Goal: Task Accomplishment & Management: Complete application form

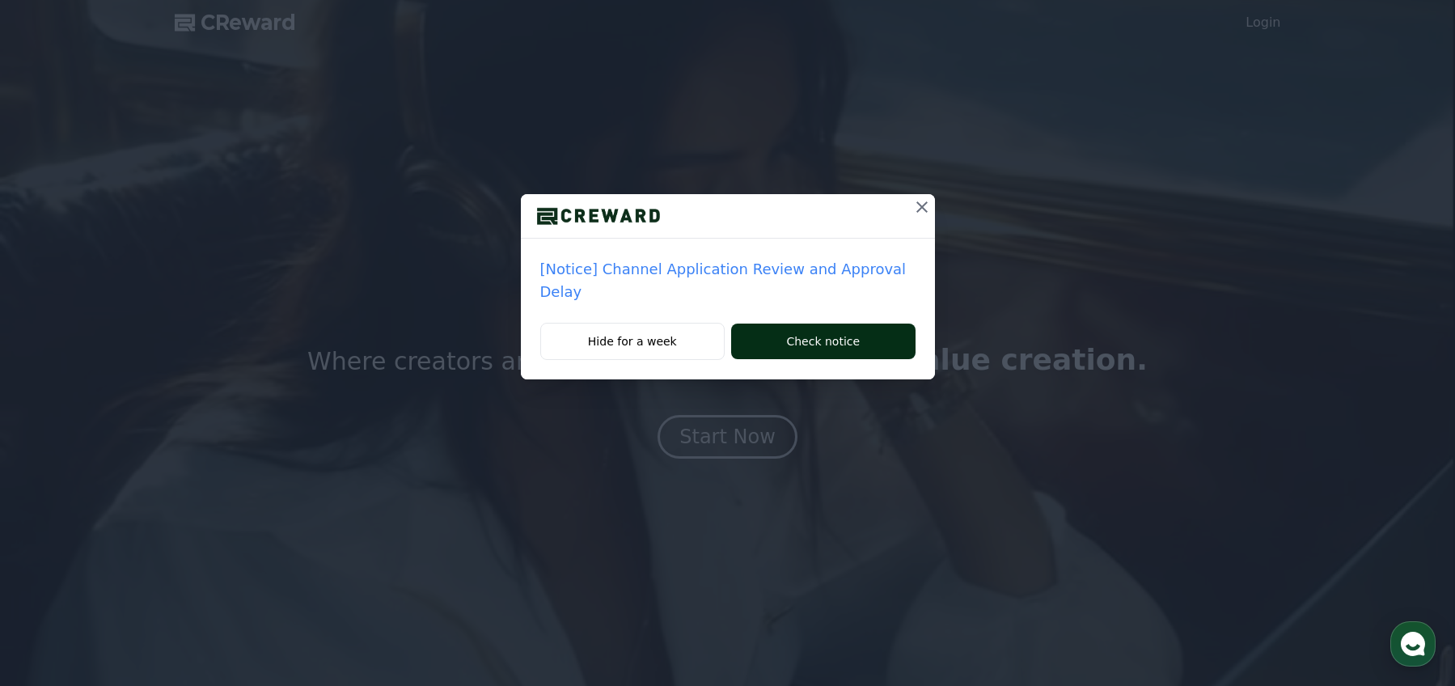
click at [781, 326] on button "Check notice" at bounding box center [823, 341] width 184 height 36
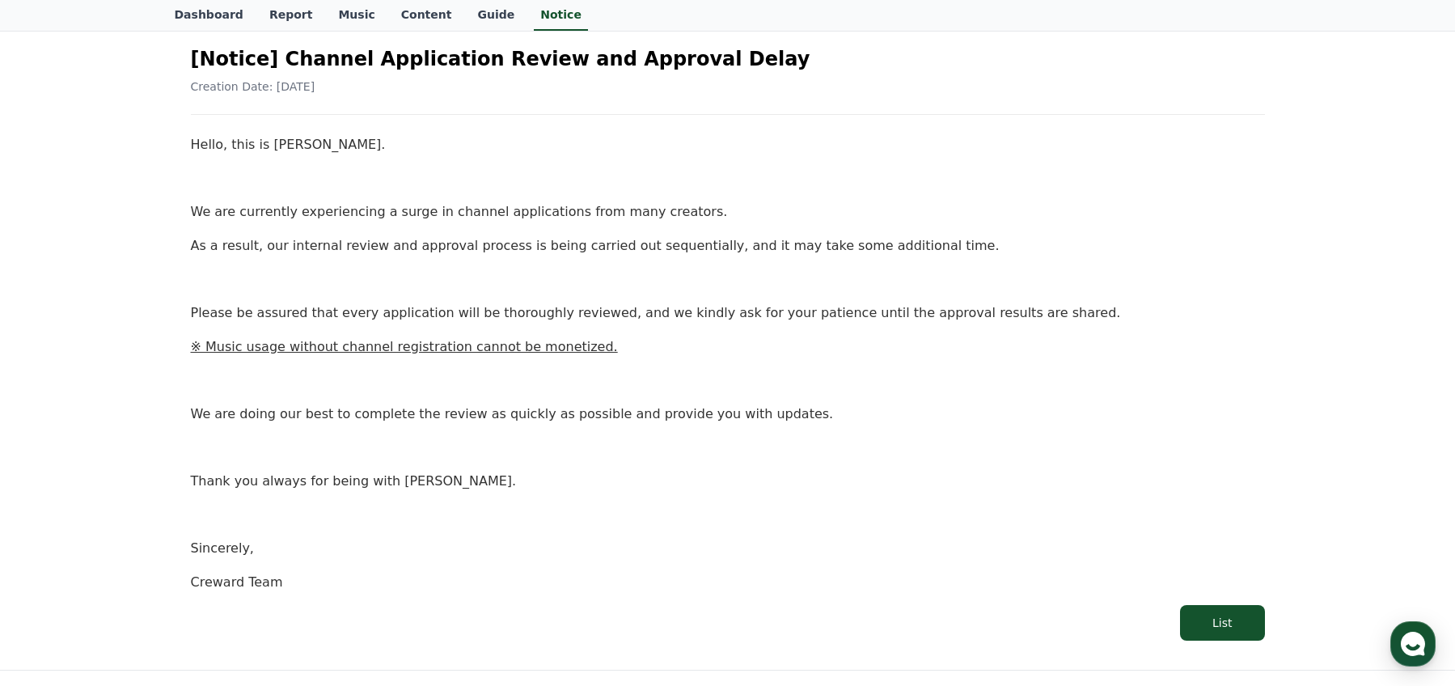
scroll to position [146, 0]
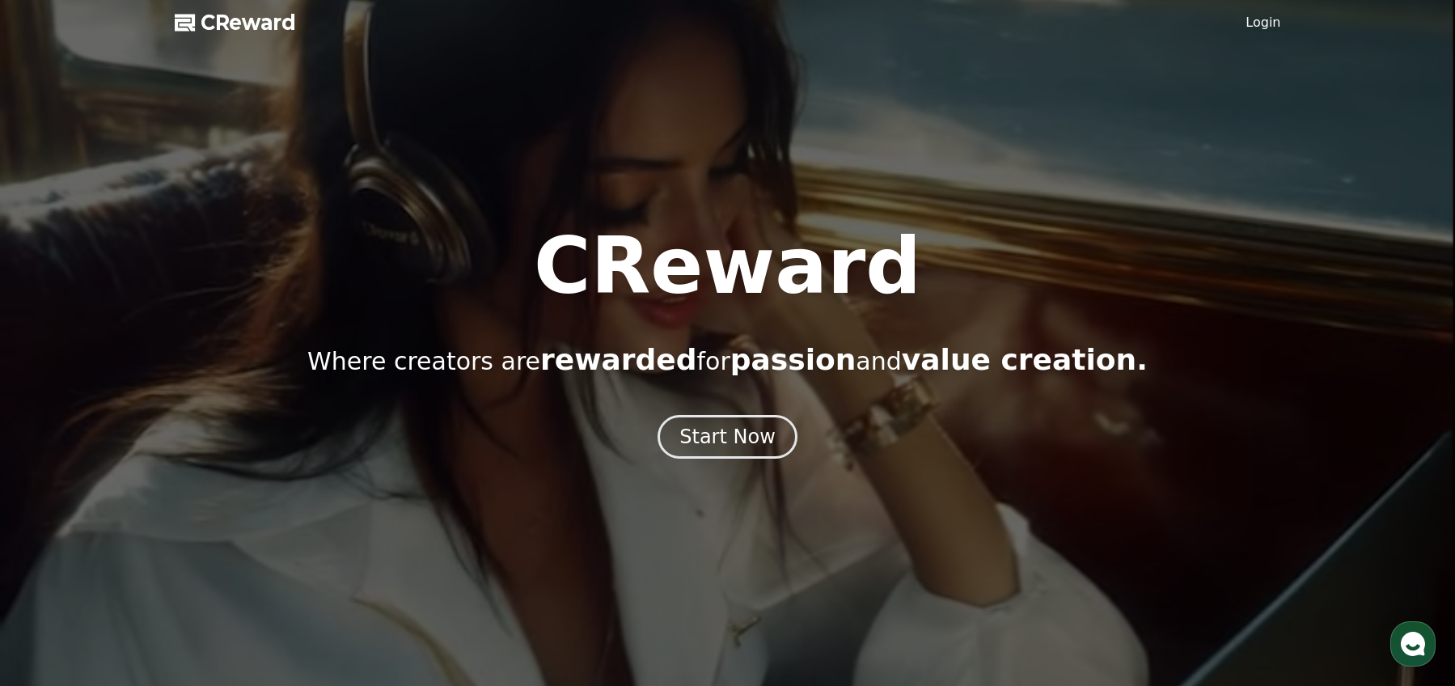
click at [1258, 24] on link "Login" at bounding box center [1262, 22] width 35 height 19
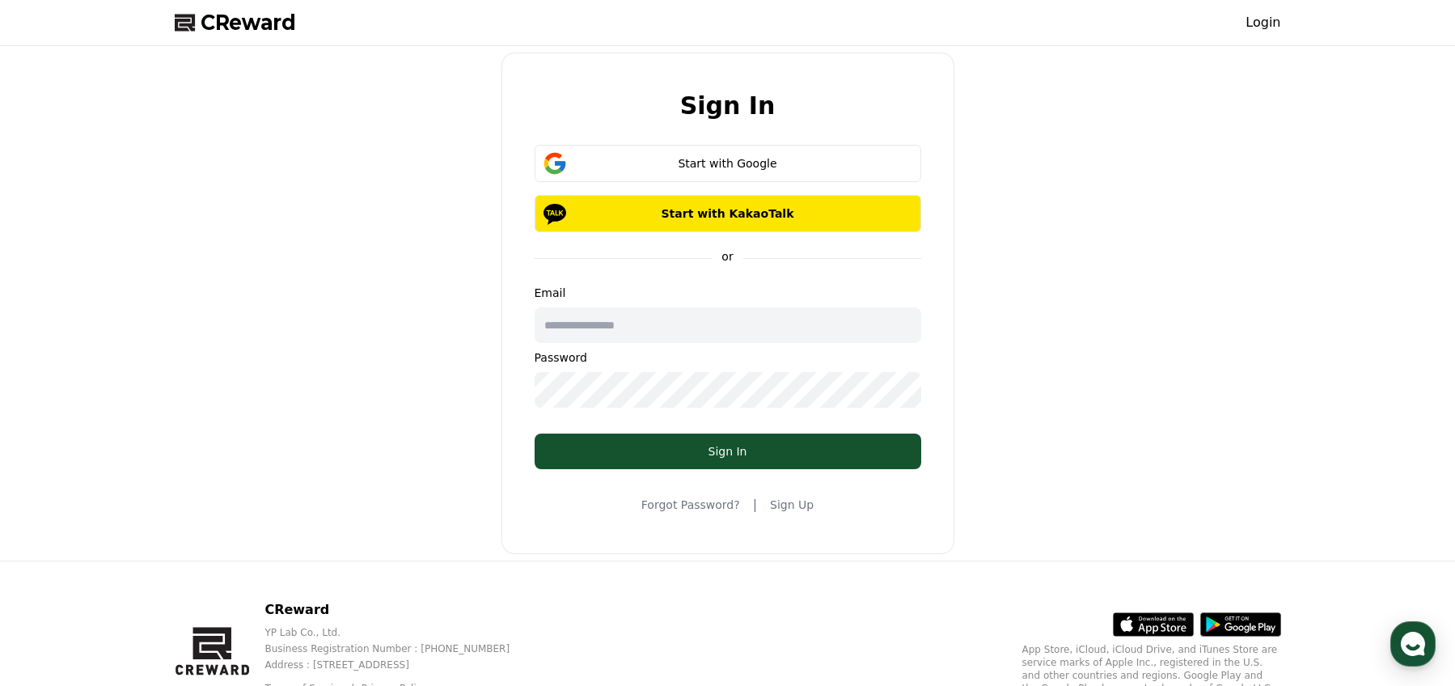
click at [674, 328] on input "text" at bounding box center [727, 325] width 386 height 36
type input "**********"
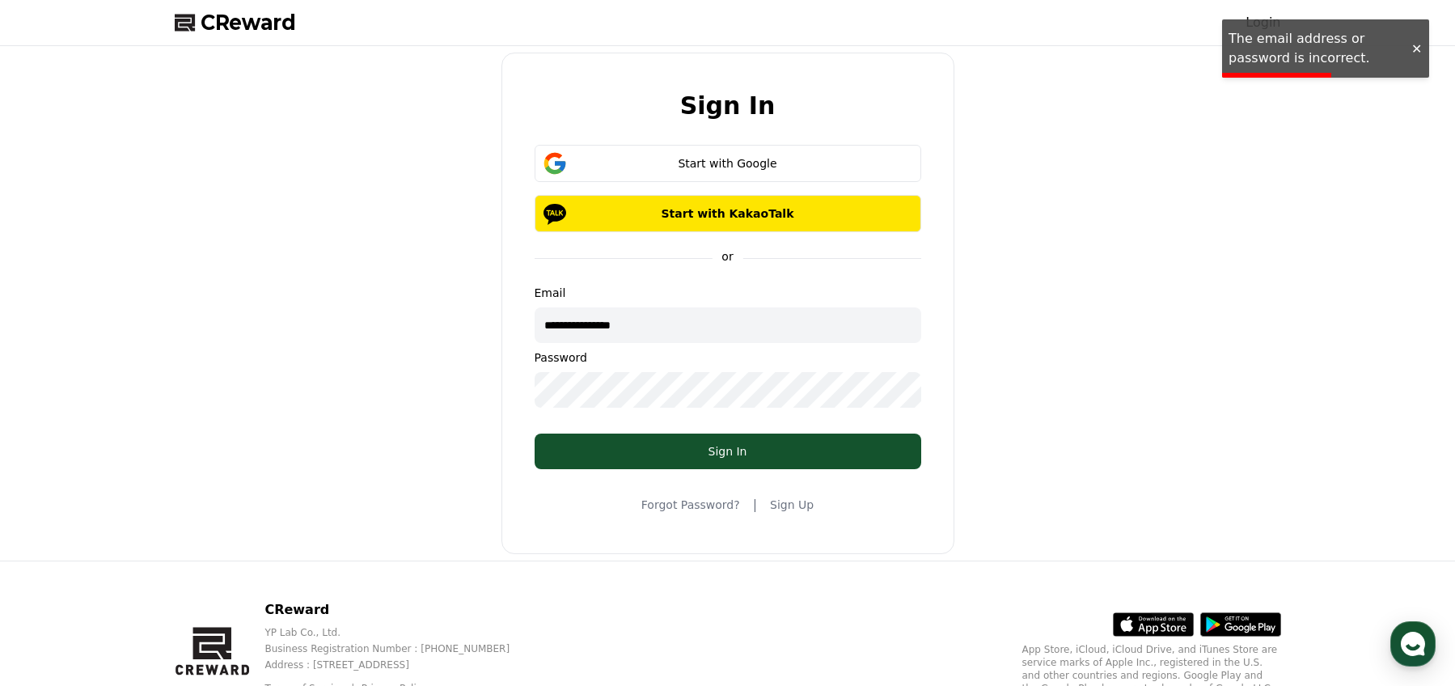
click at [381, 370] on div "**********" at bounding box center [727, 303] width 1119 height 501
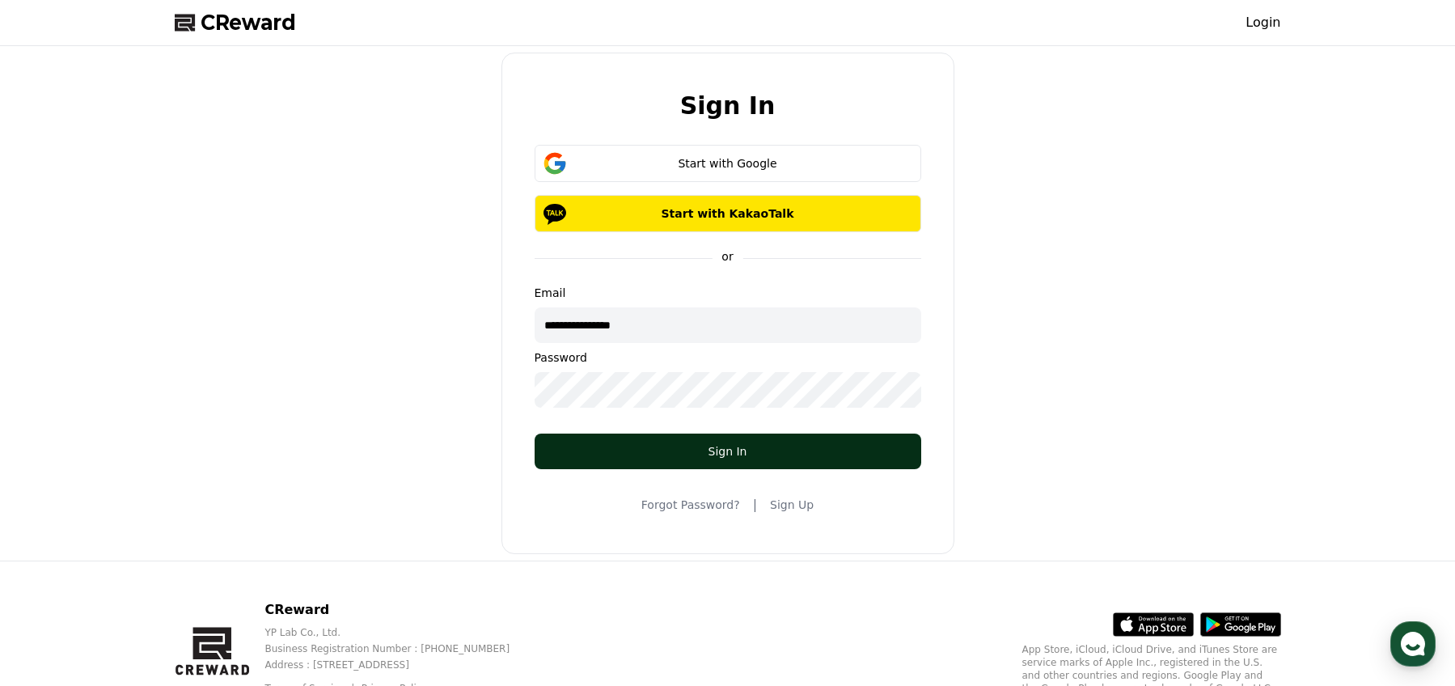
click at [611, 453] on div "Sign In" at bounding box center [728, 451] width 322 height 16
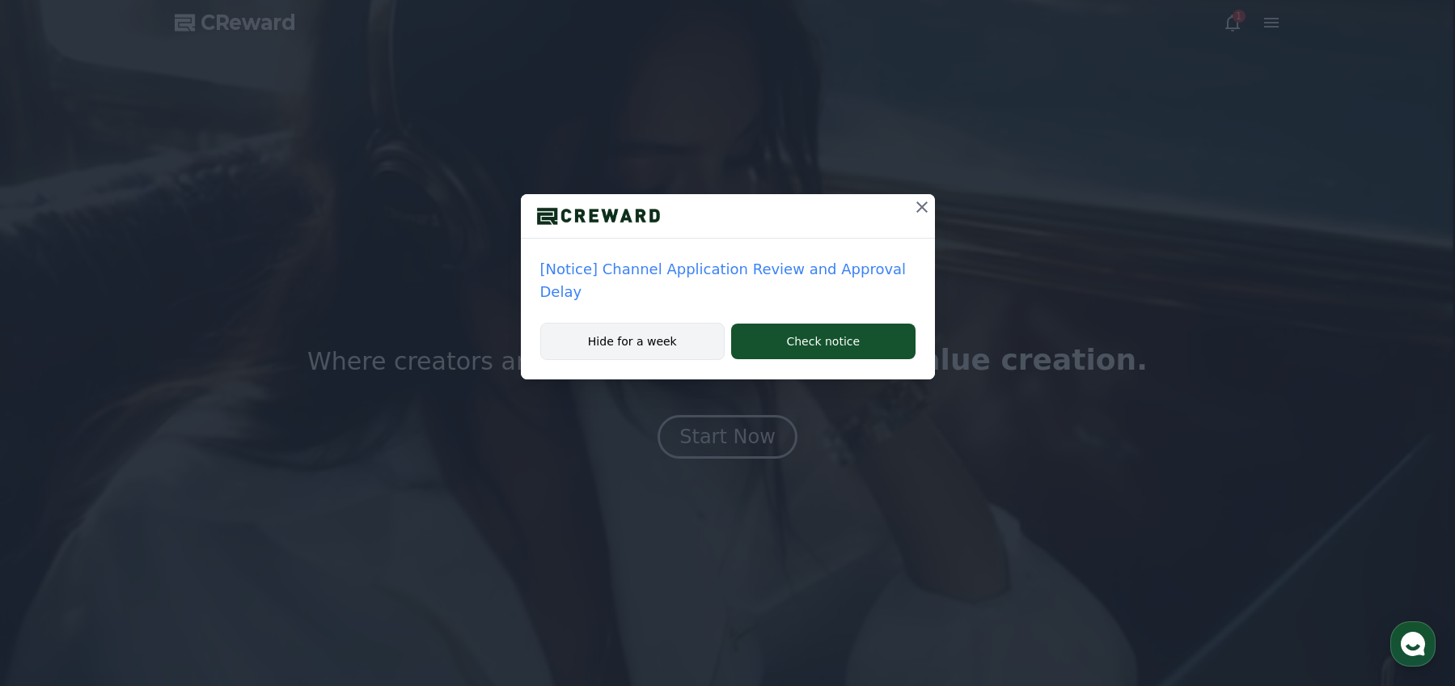
click at [659, 323] on button "Hide for a week" at bounding box center [632, 341] width 185 height 37
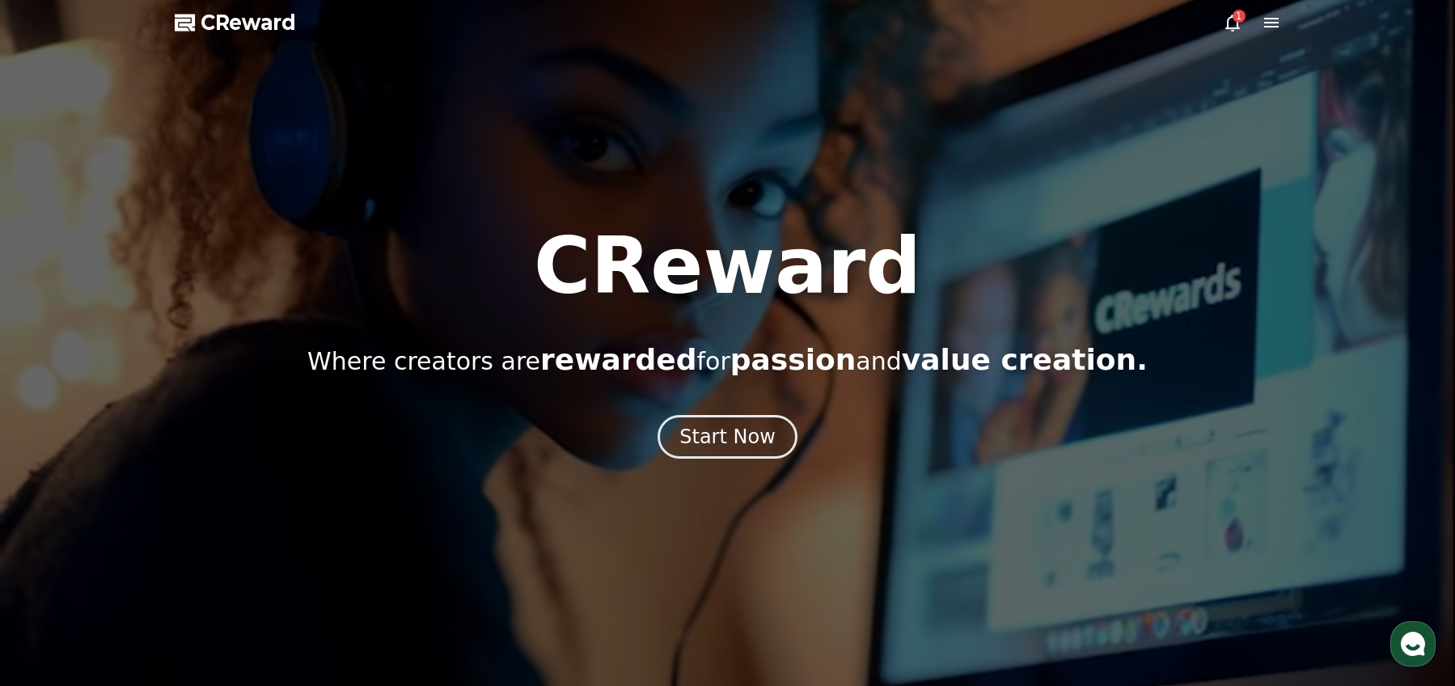
click at [1233, 20] on div "1" at bounding box center [1238, 16] width 13 height 13
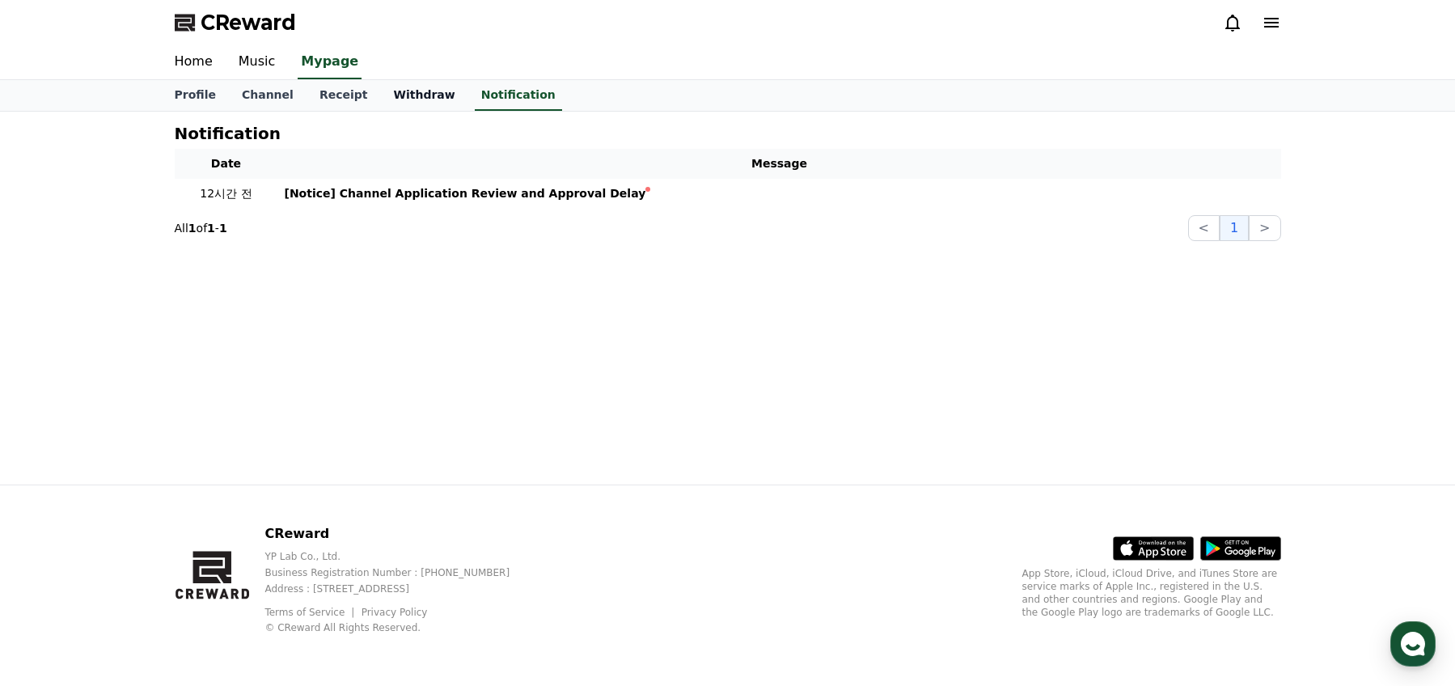
click at [386, 99] on link "Withdraw" at bounding box center [423, 95] width 87 height 31
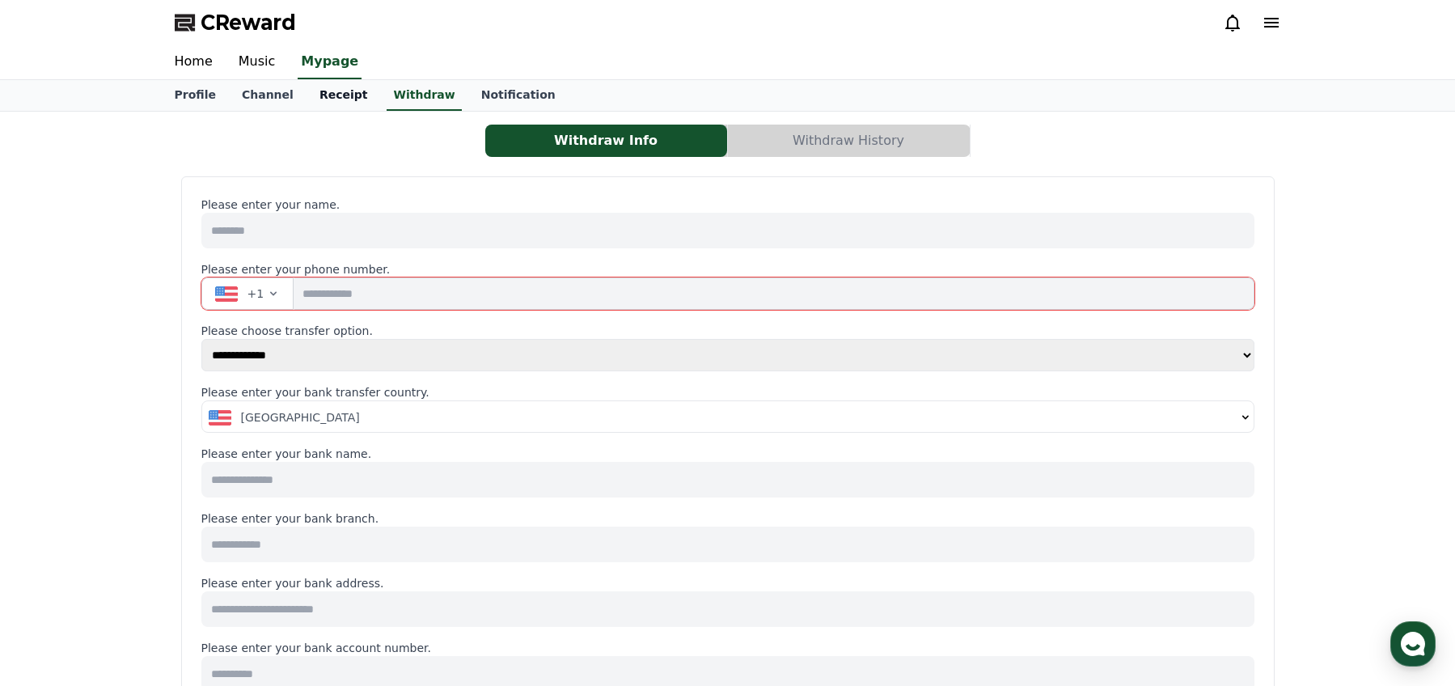
click at [335, 100] on link "Receipt" at bounding box center [343, 95] width 74 height 31
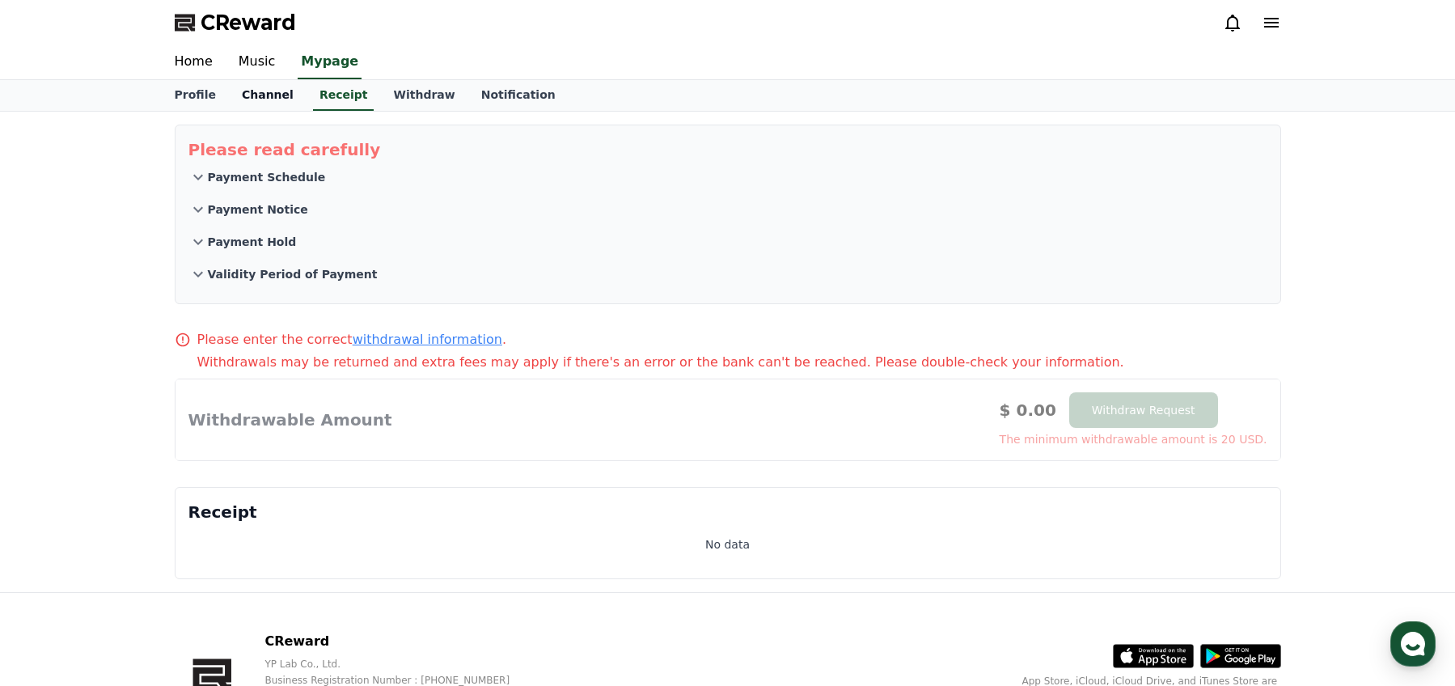
click at [244, 107] on link "Channel" at bounding box center [268, 95] width 78 height 31
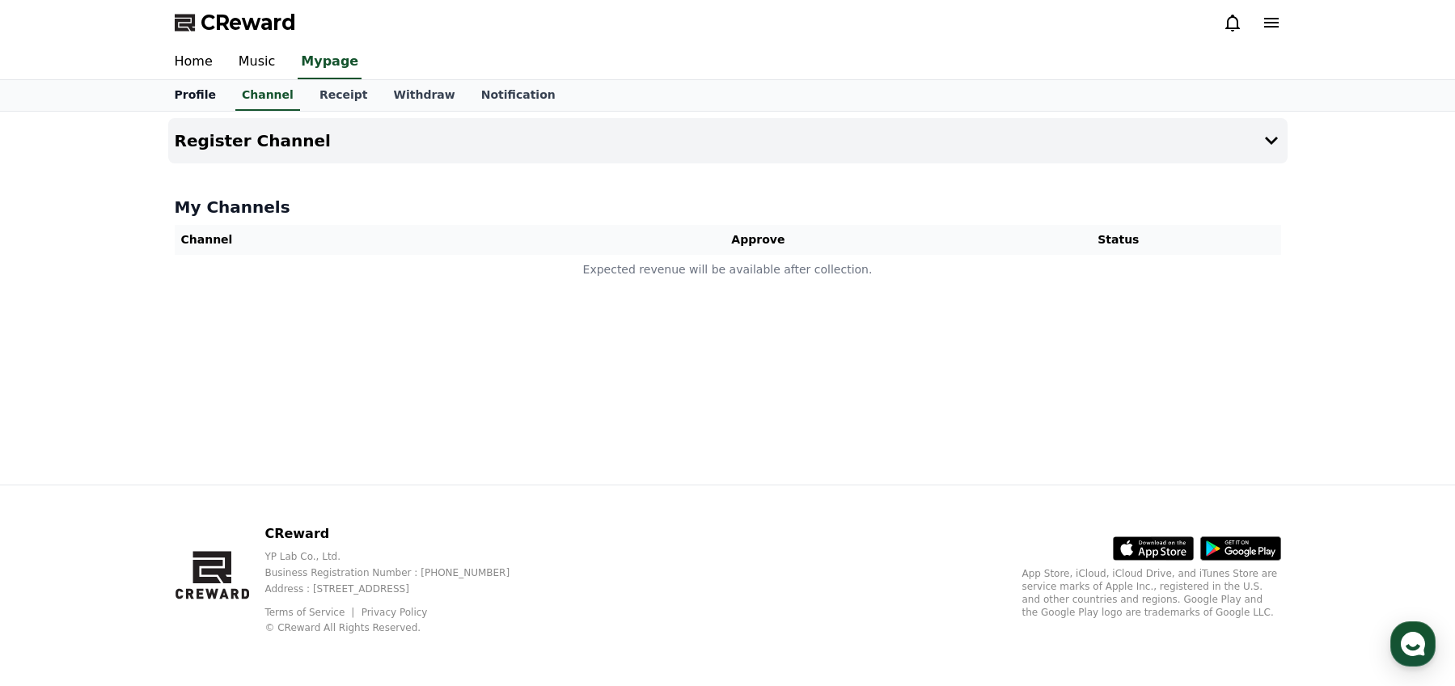
click at [183, 106] on link "Profile" at bounding box center [195, 95] width 67 height 31
select select "**********"
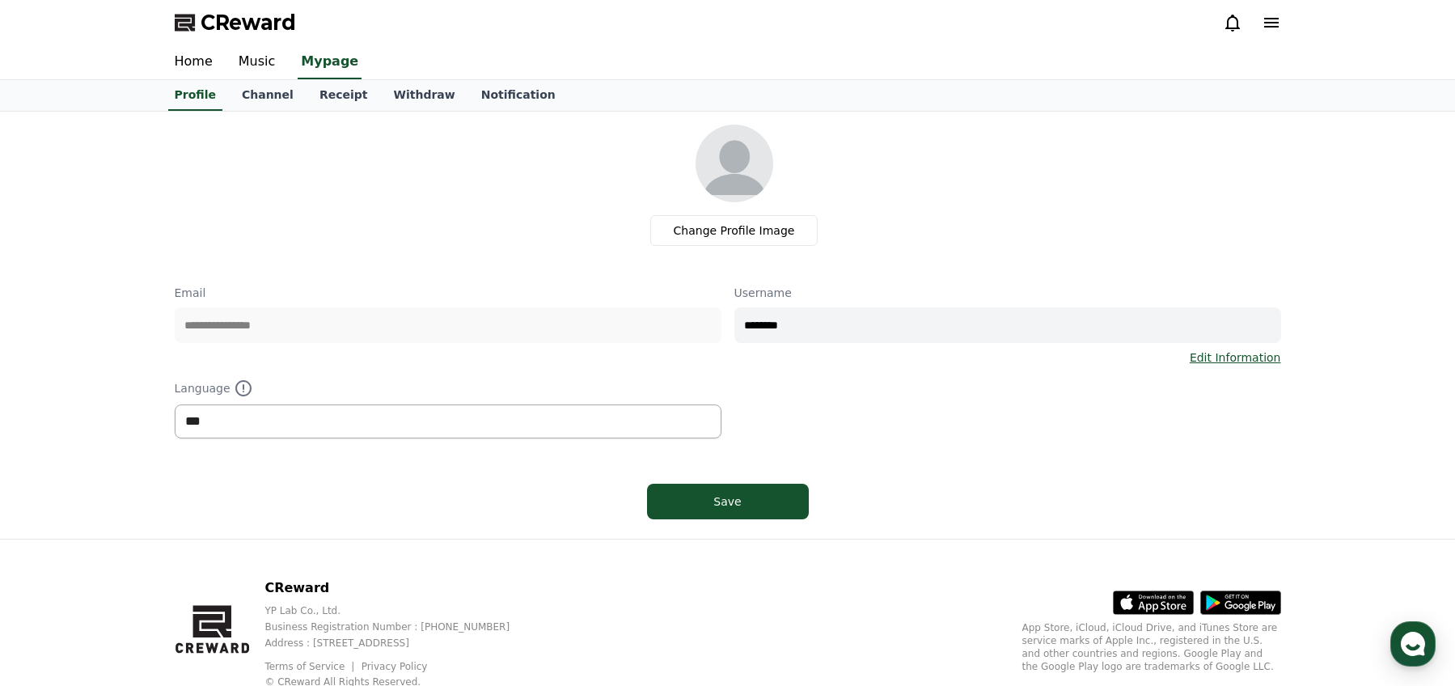
click at [234, 421] on select "*** ******* ***" at bounding box center [448, 421] width 547 height 34
click at [175, 404] on select "*** ******* ***" at bounding box center [448, 421] width 547 height 34
click at [759, 499] on div "Save" at bounding box center [727, 501] width 97 height 16
select select "**********"
click at [263, 99] on link "Channel" at bounding box center [268, 95] width 78 height 31
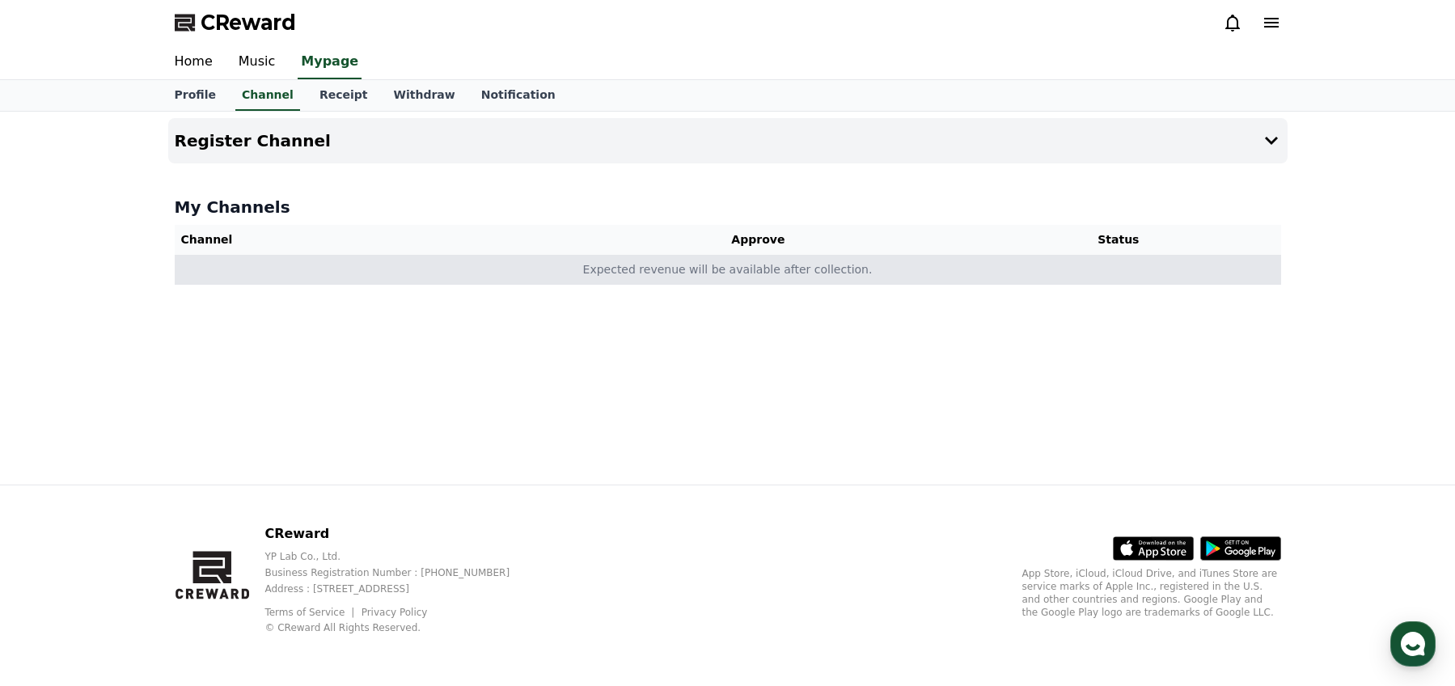
click at [722, 270] on td "Expected revenue will be available after collection." at bounding box center [728, 270] width 1106 height 30
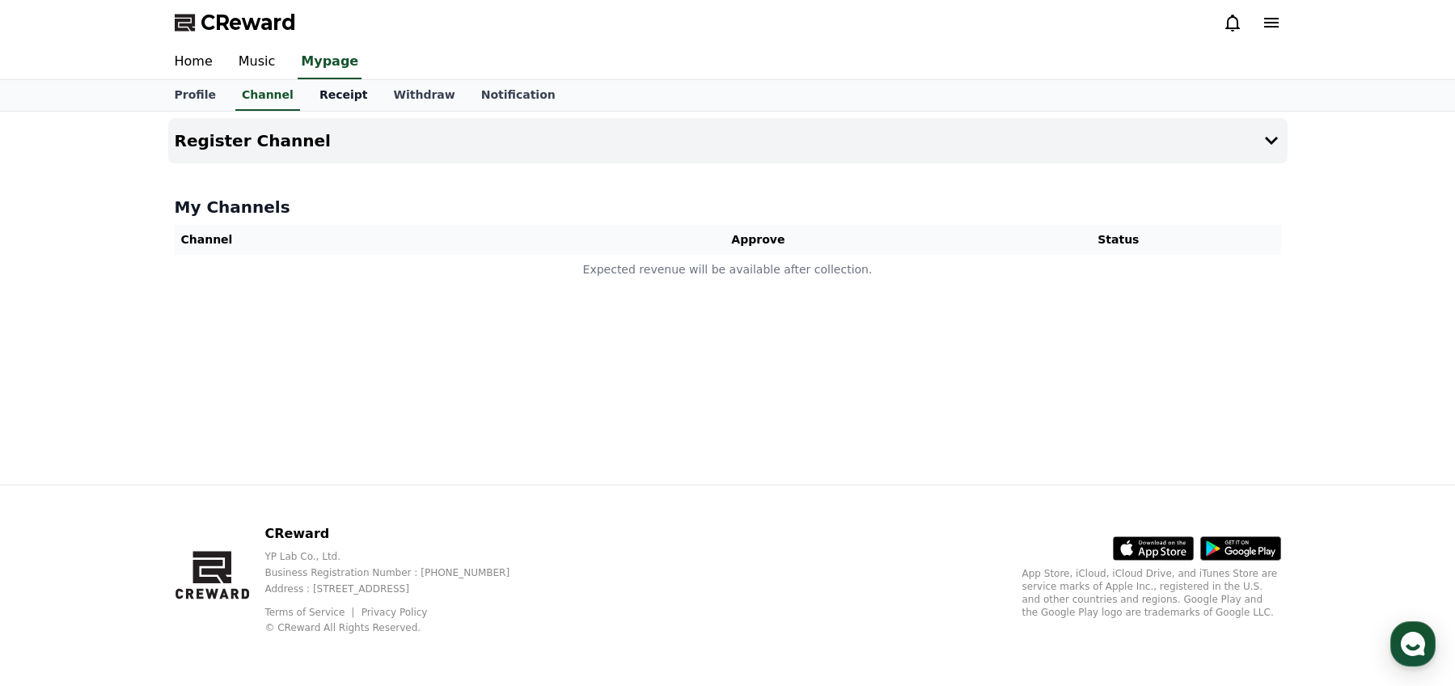
click at [323, 95] on link "Receipt" at bounding box center [343, 95] width 74 height 31
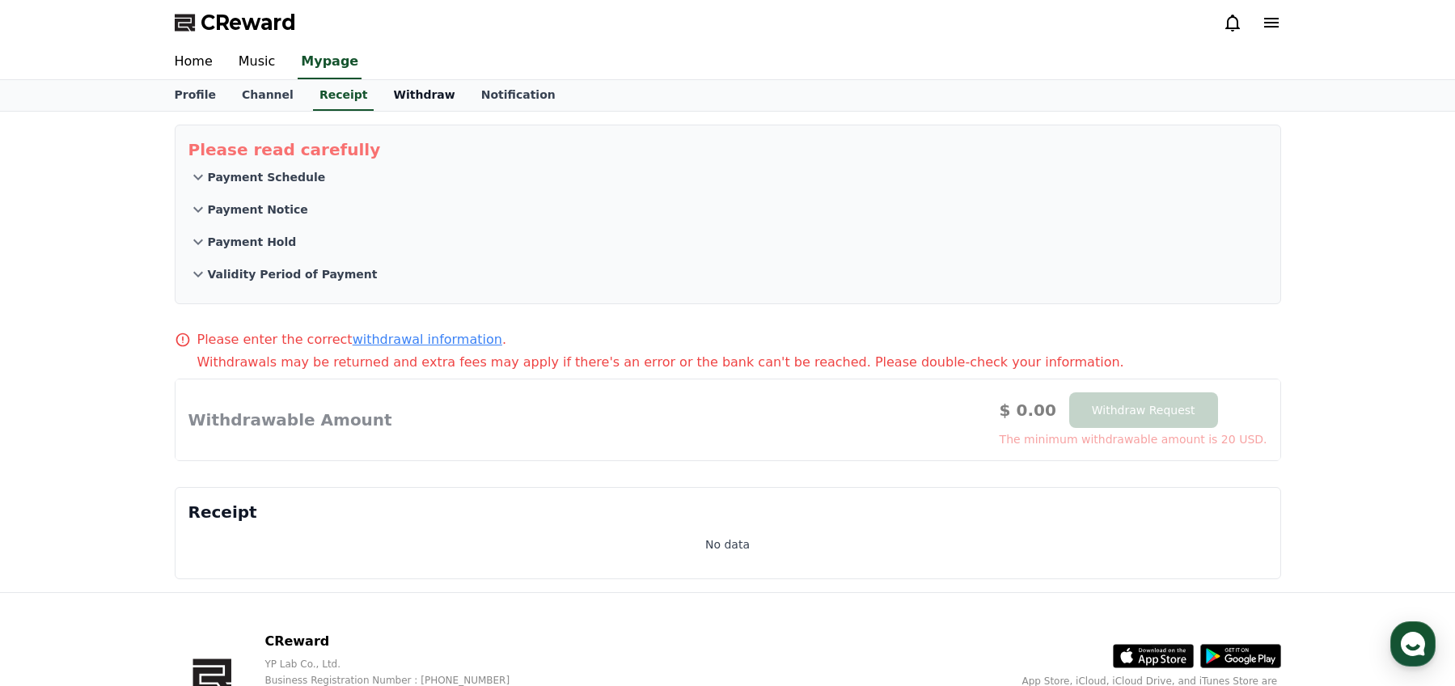
click at [398, 98] on link "Withdraw" at bounding box center [423, 95] width 87 height 31
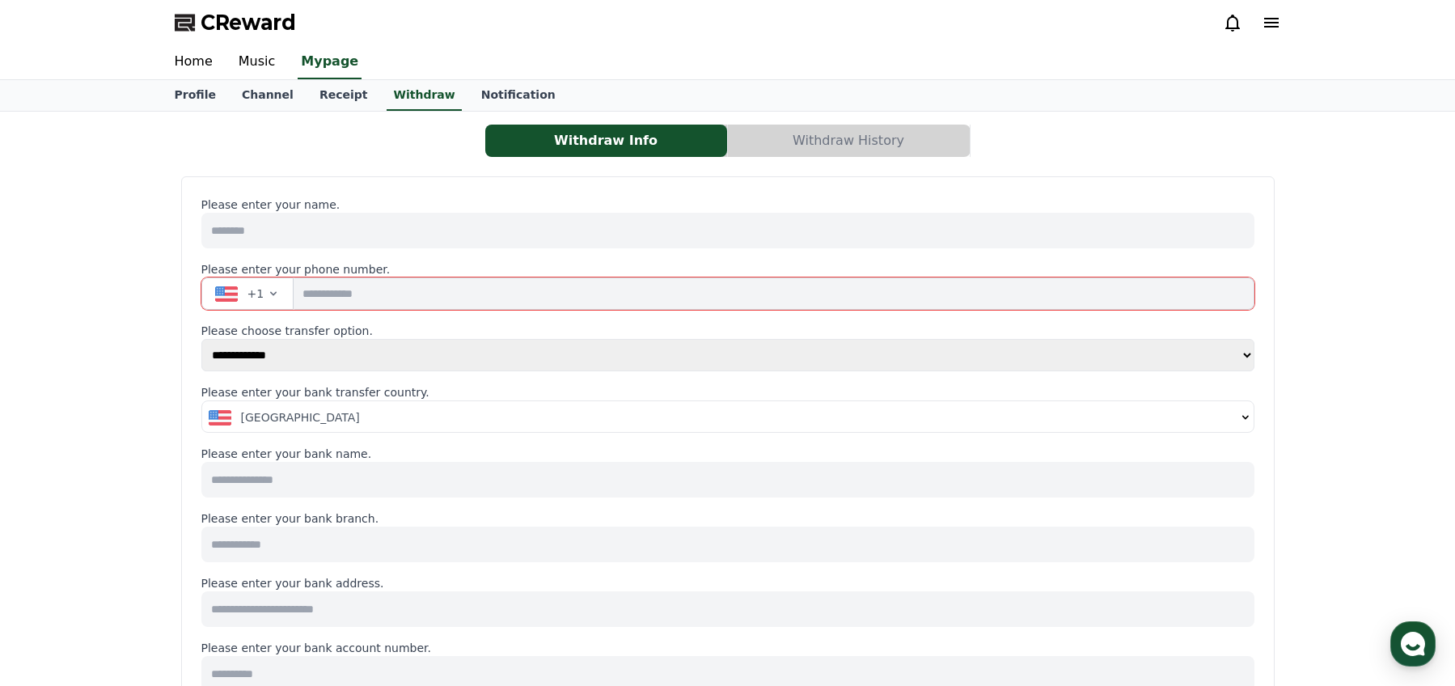
click at [1261, 29] on icon at bounding box center [1270, 22] width 19 height 19
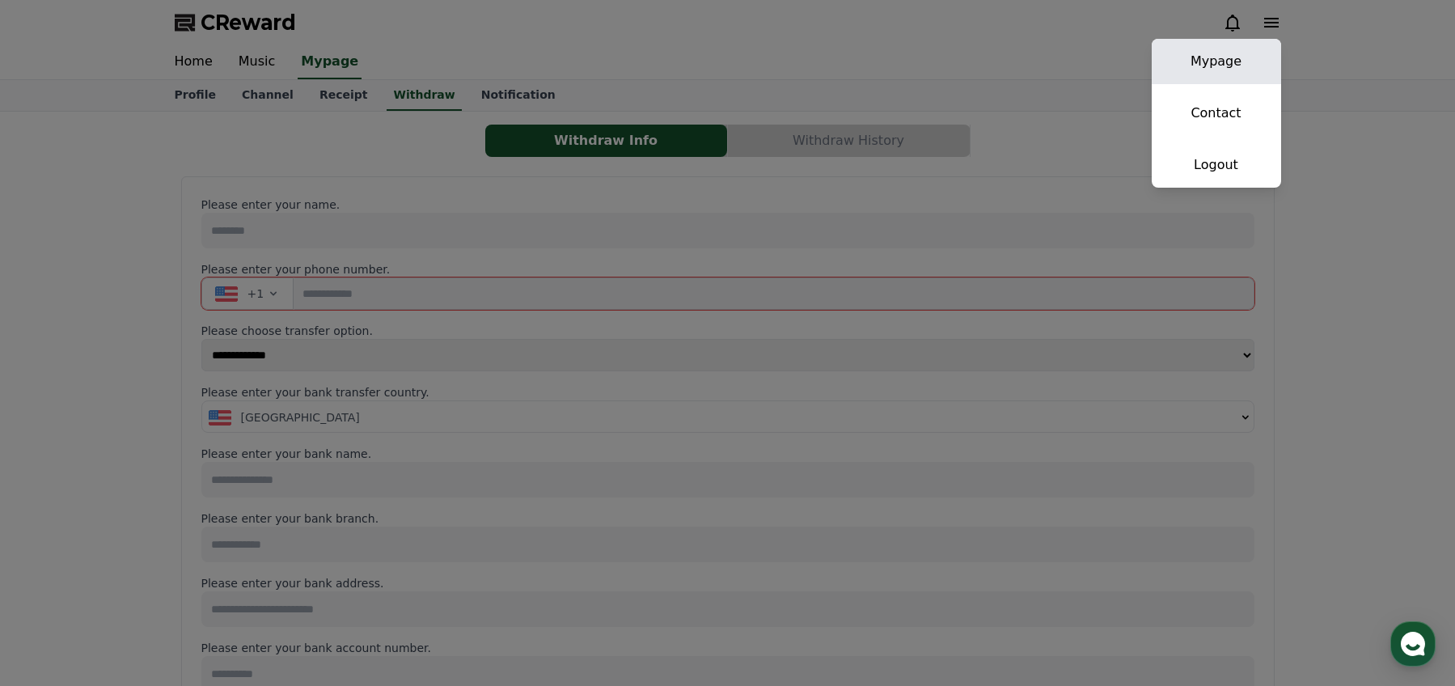
click at [1231, 61] on link "Mypage" at bounding box center [1215, 61] width 129 height 45
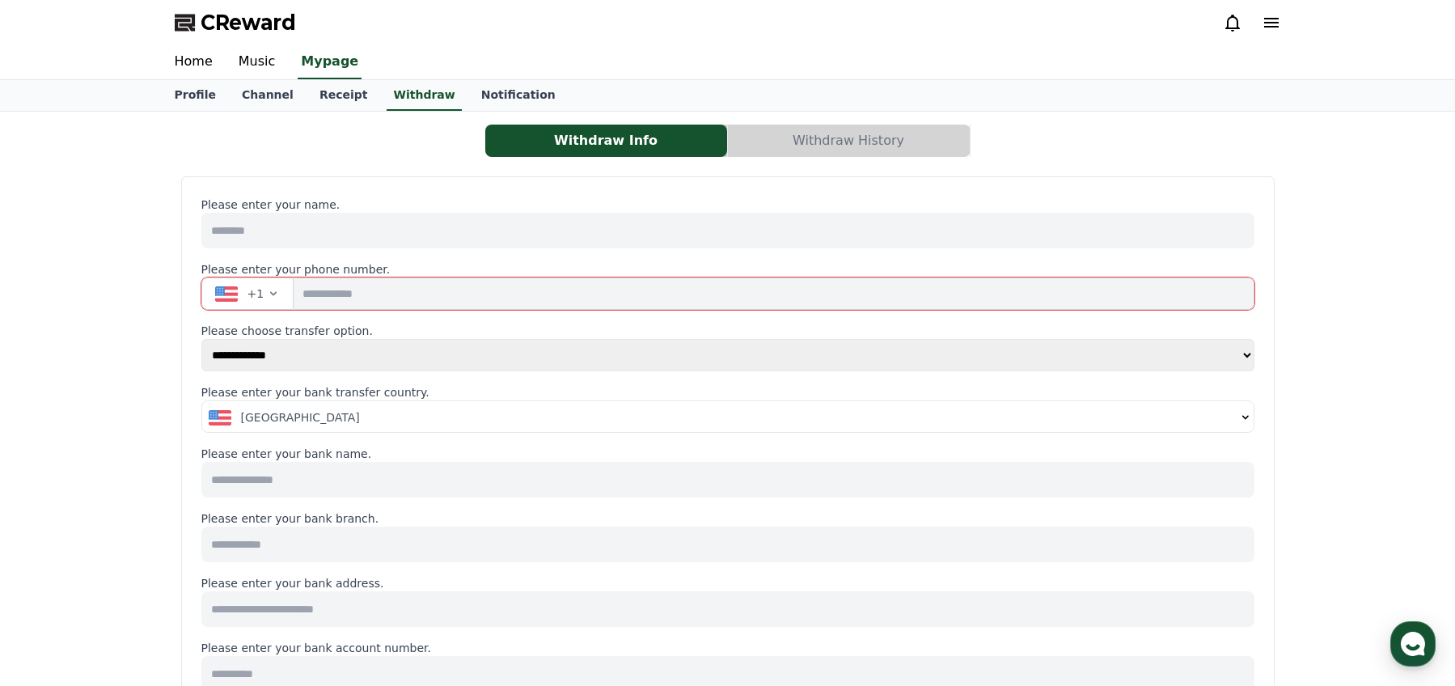
select select "**********"
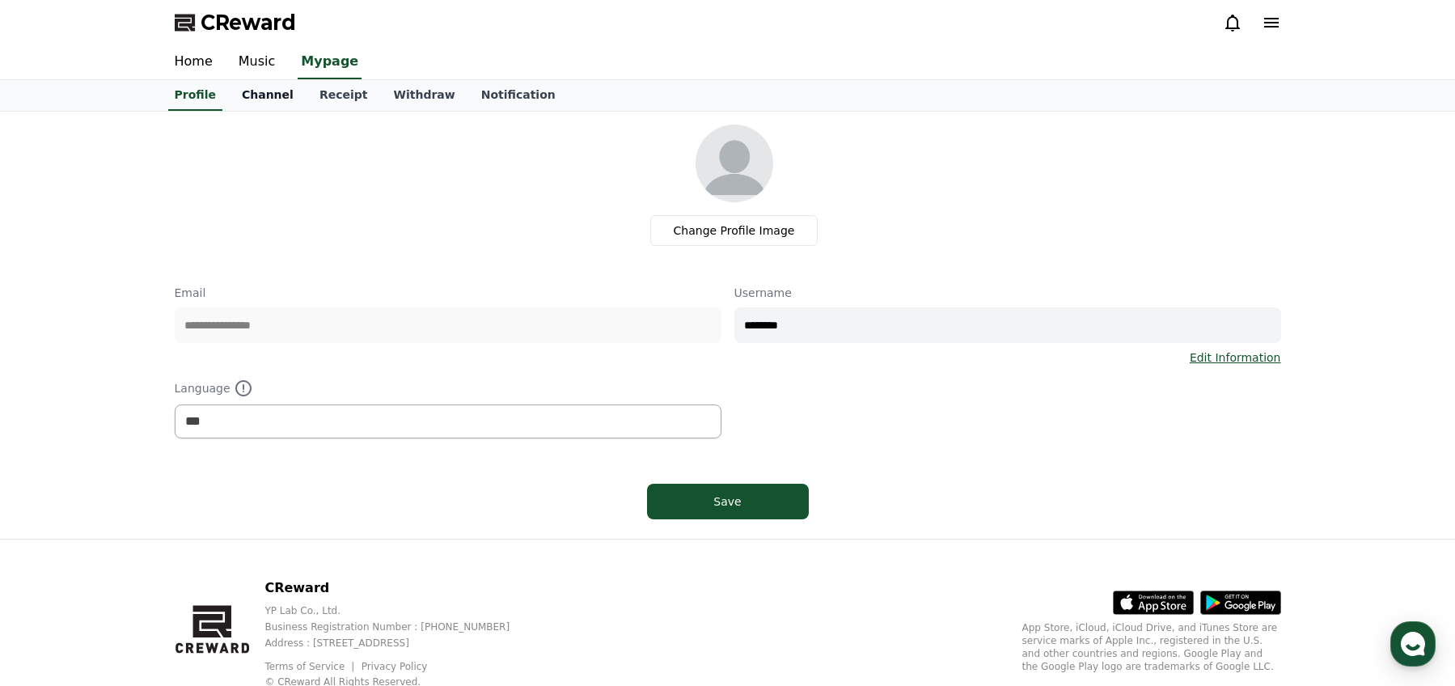
click at [254, 103] on link "Channel" at bounding box center [268, 95] width 78 height 31
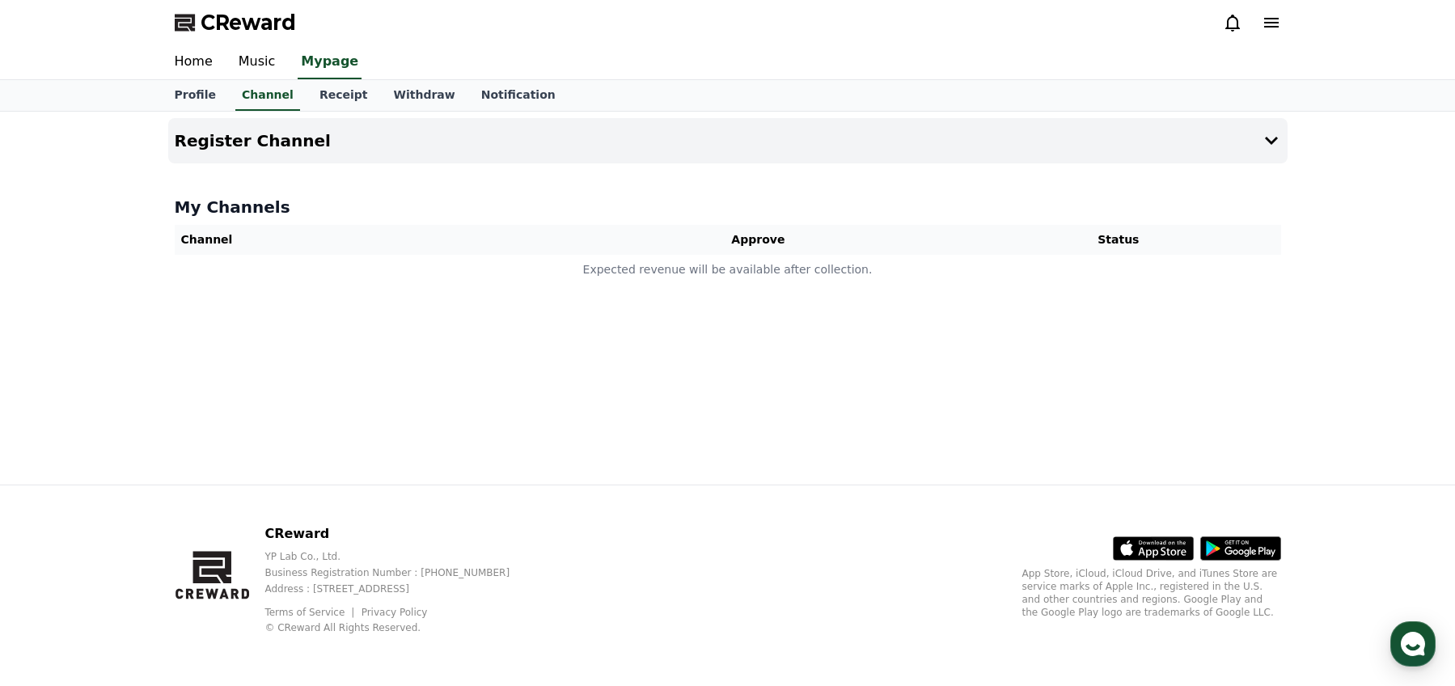
click at [1216, 163] on div "Register Channel My Channels Channel Approve Status Expected revenue will be av…" at bounding box center [728, 298] width 1132 height 373
click at [1229, 150] on button "Register Channel" at bounding box center [727, 140] width 1119 height 45
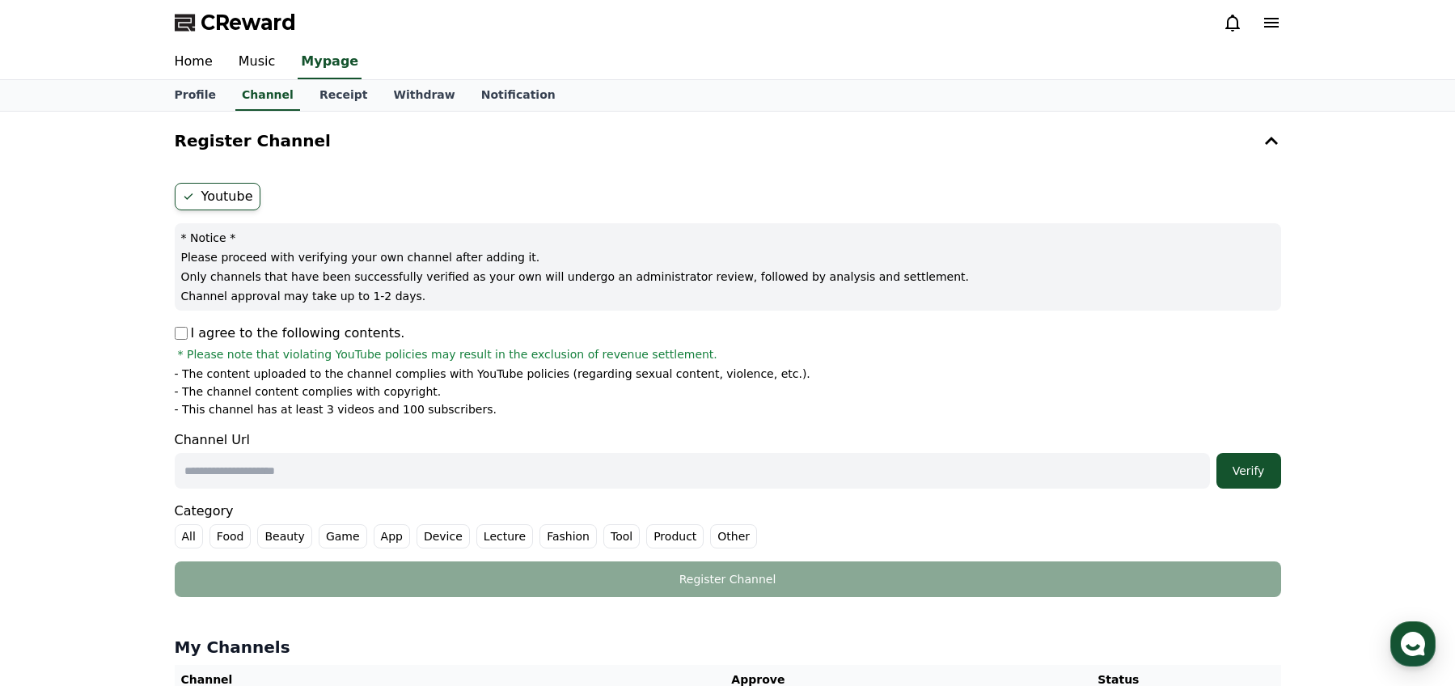
click at [264, 468] on input "text" at bounding box center [692, 471] width 1035 height 36
paste input "**********"
type input "**********"
click at [1250, 471] on div "Verify" at bounding box center [1249, 470] width 52 height 16
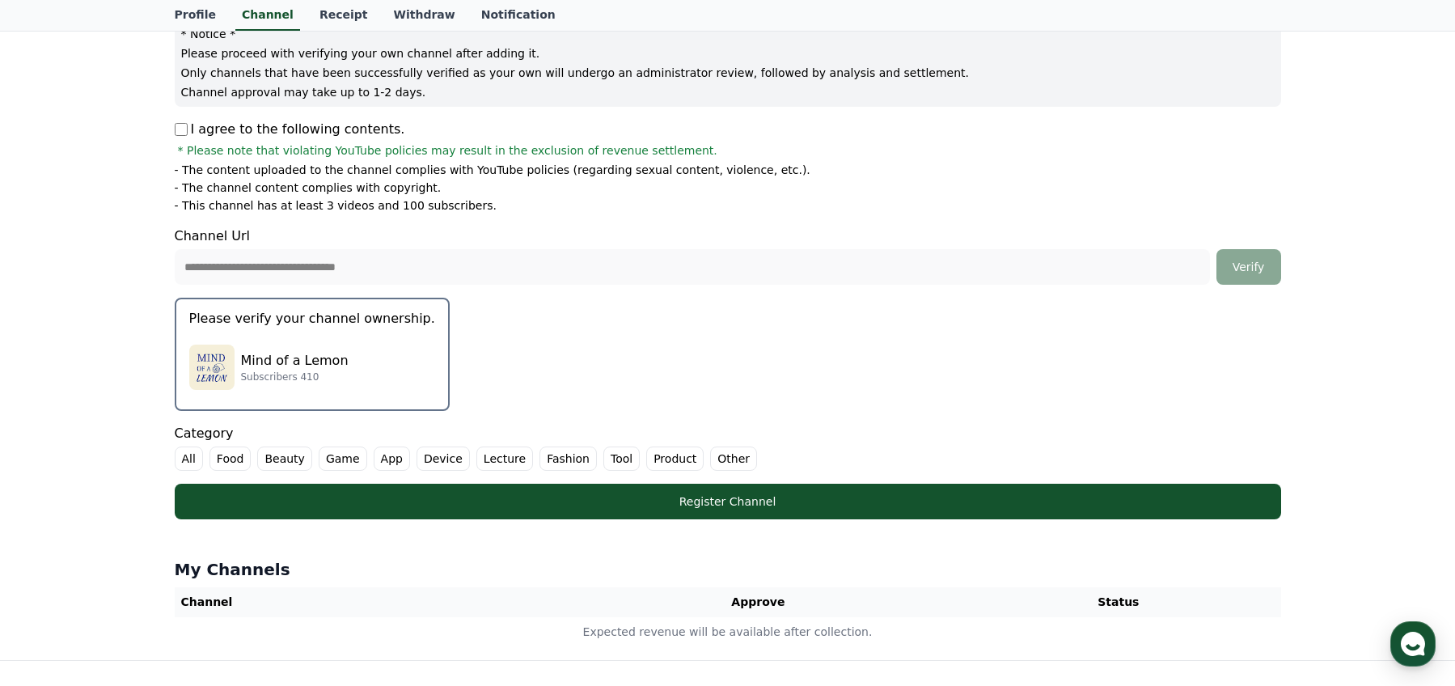
scroll to position [207, 0]
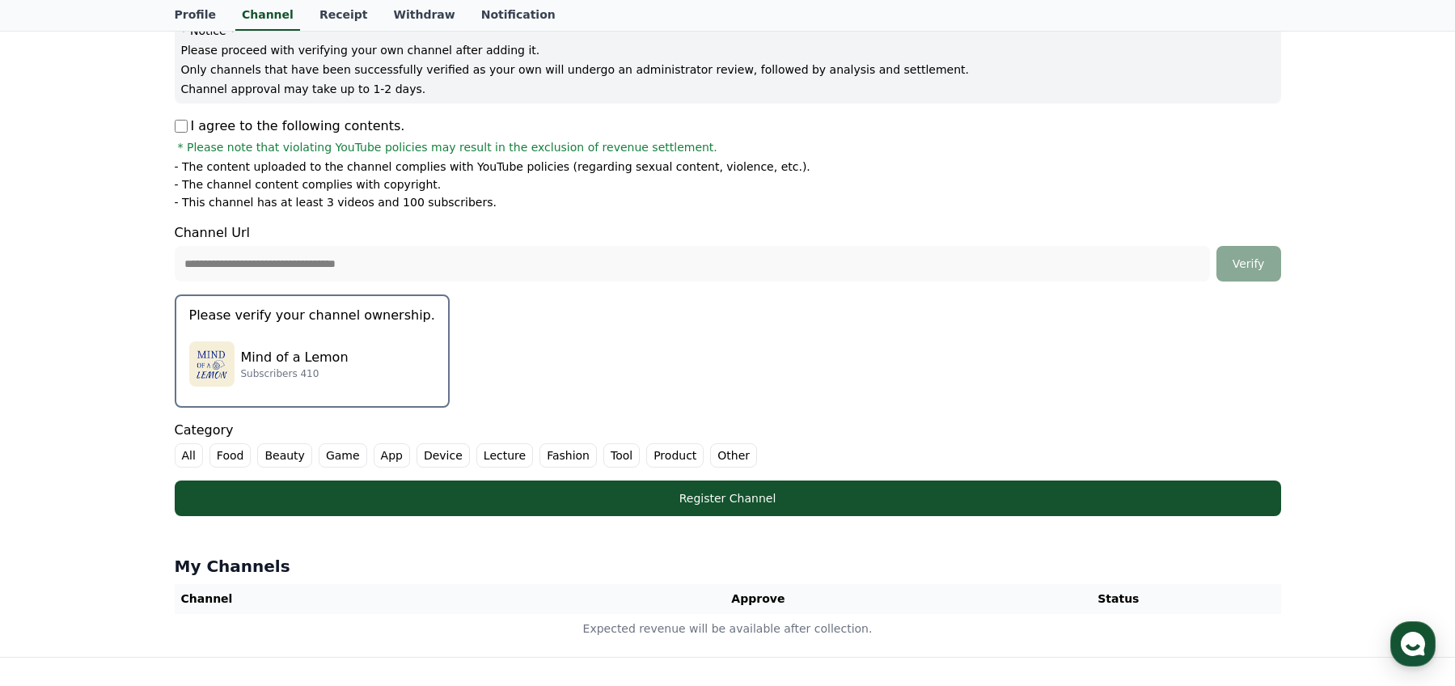
click at [178, 454] on label "All" at bounding box center [189, 455] width 28 height 24
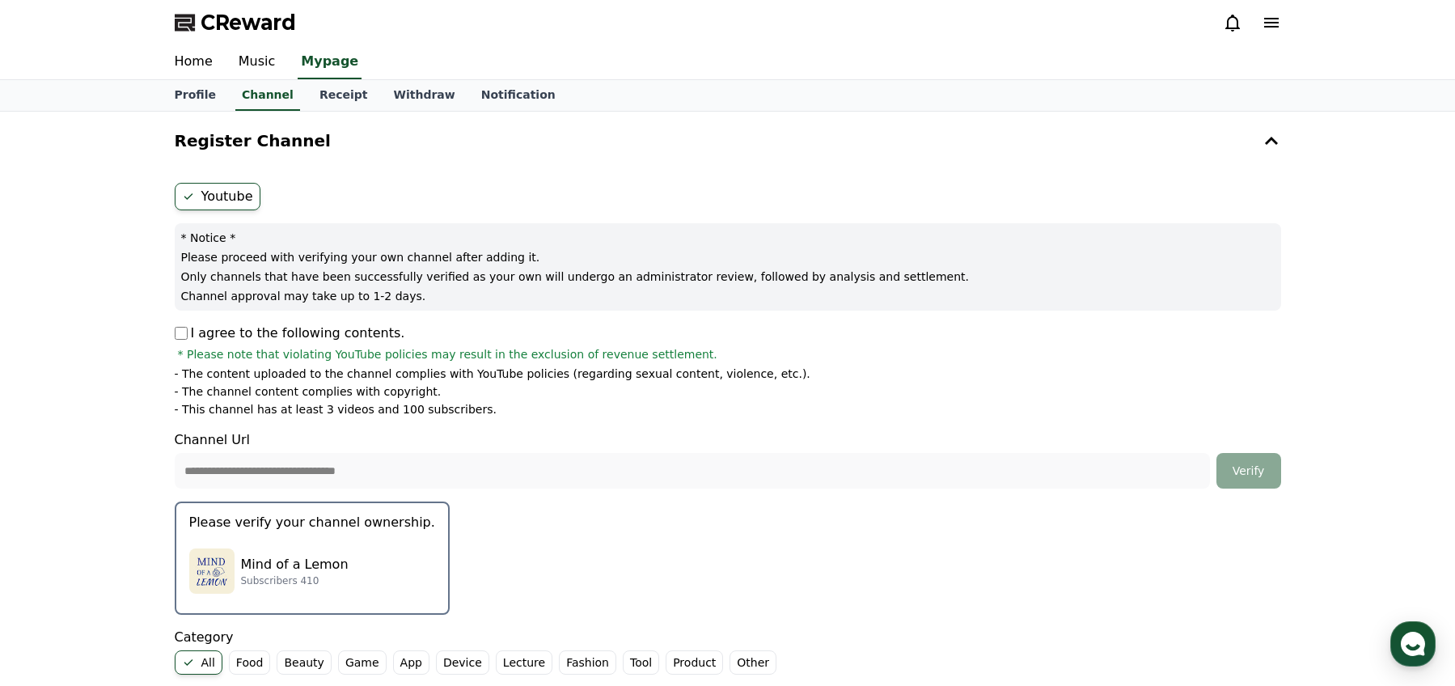
scroll to position [206, 0]
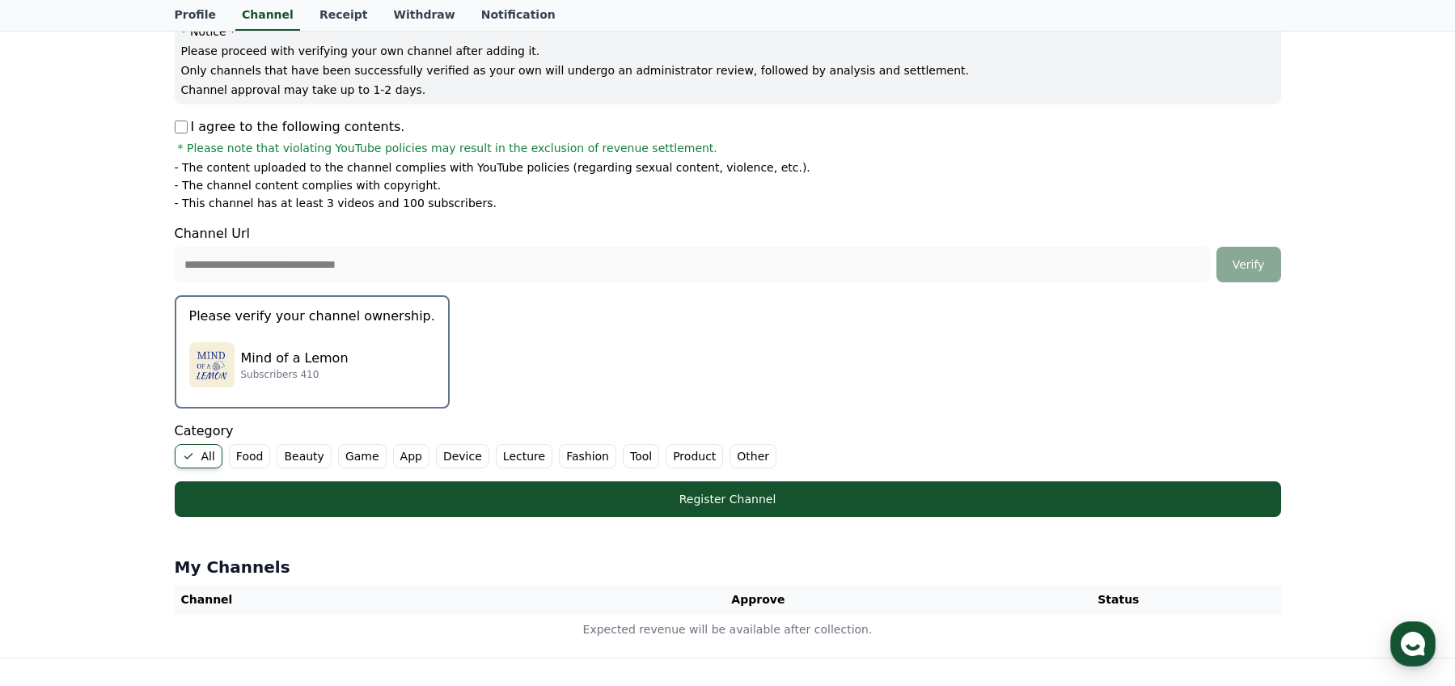
click at [731, 457] on label "Other" at bounding box center [752, 456] width 47 height 24
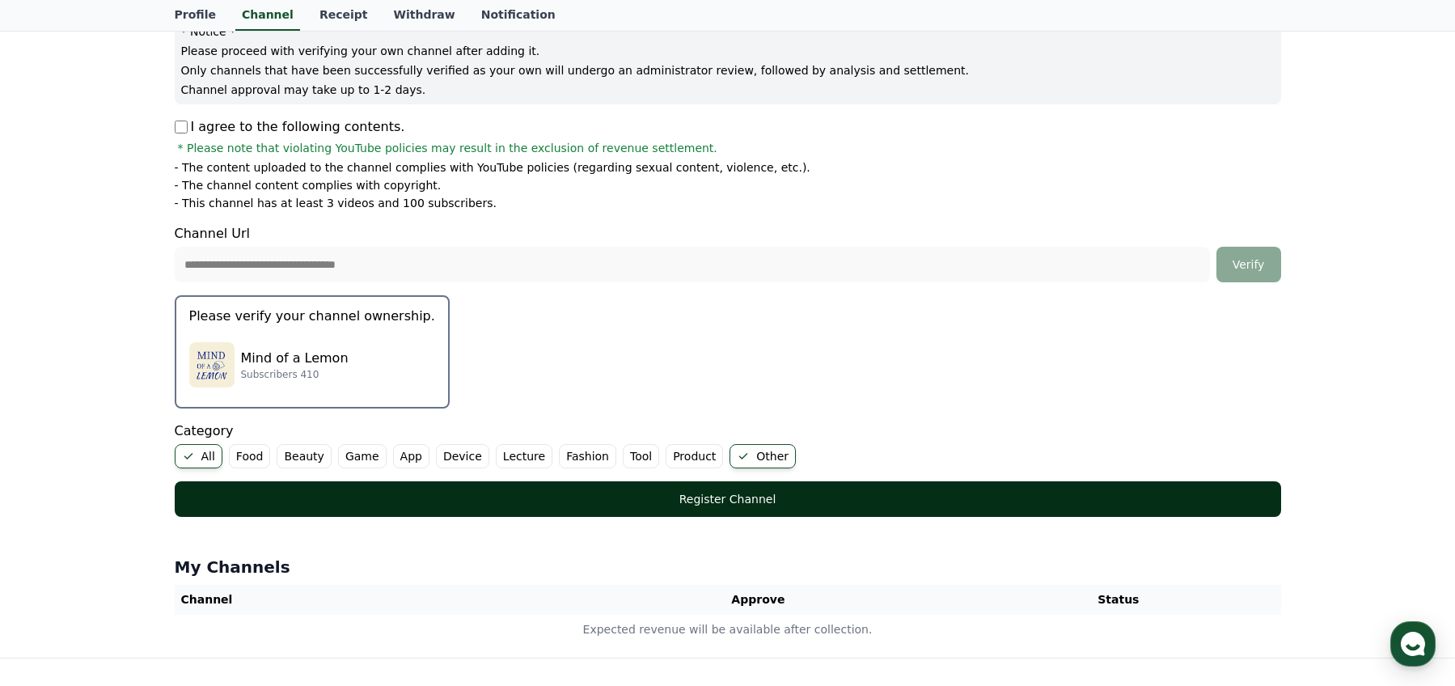
click at [701, 504] on div "Register Channel" at bounding box center [727, 499] width 1041 height 16
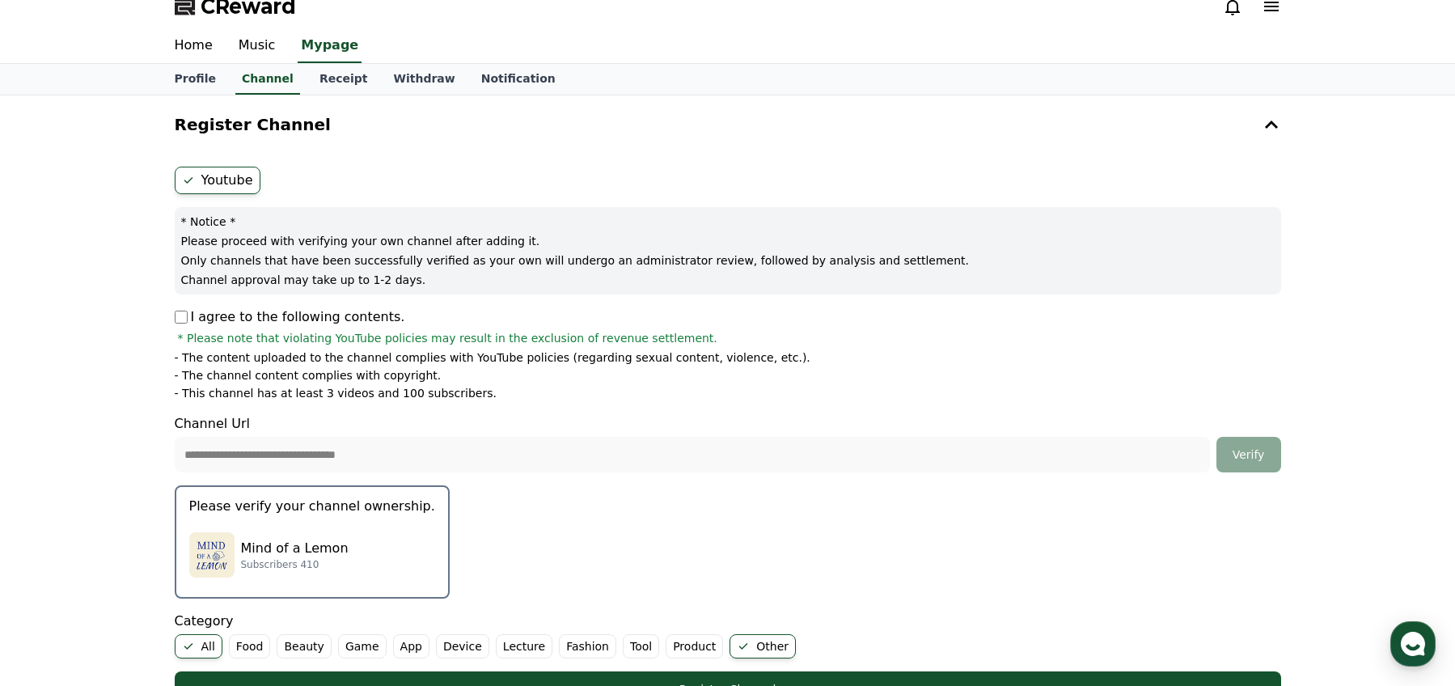
scroll to position [0, 0]
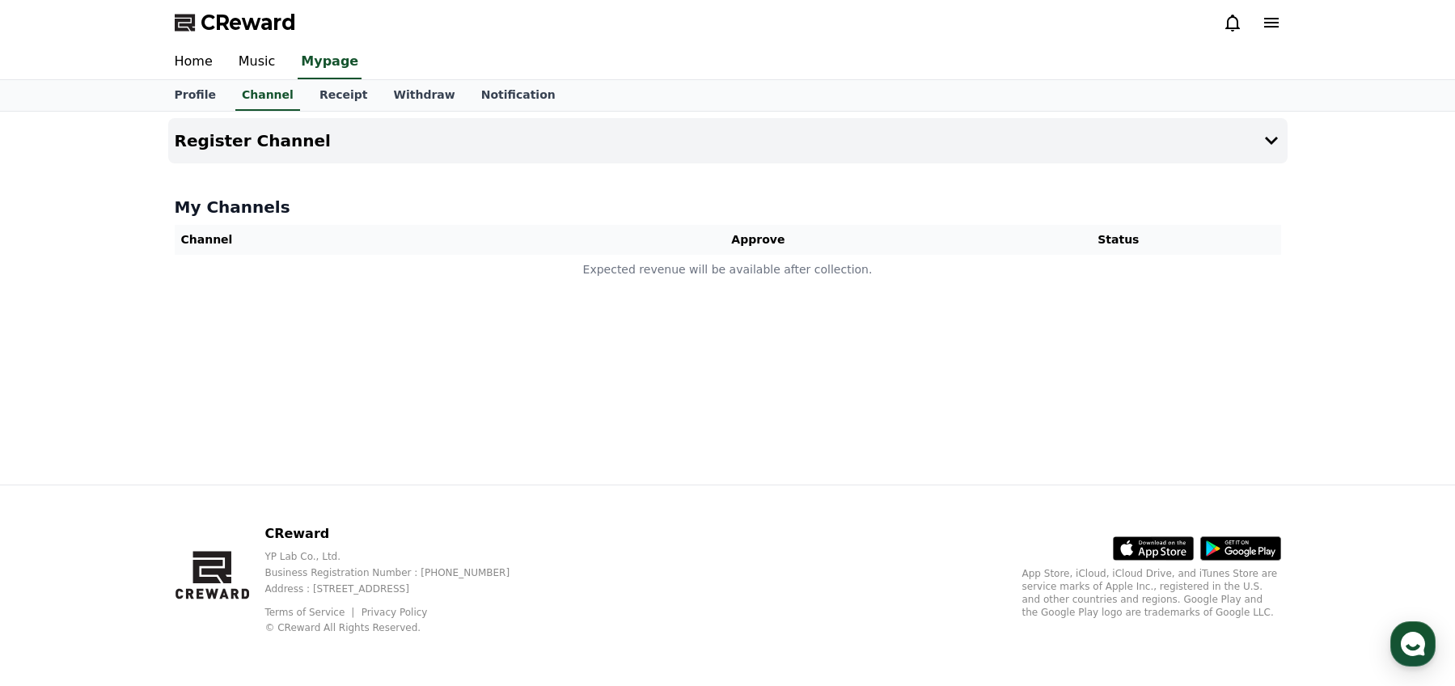
click at [1049, 184] on div "Register Channel My Channels Channel Approve Status Expected revenue will be av…" at bounding box center [728, 298] width 1132 height 373
click at [1055, 155] on button "Register Channel" at bounding box center [727, 140] width 1119 height 45
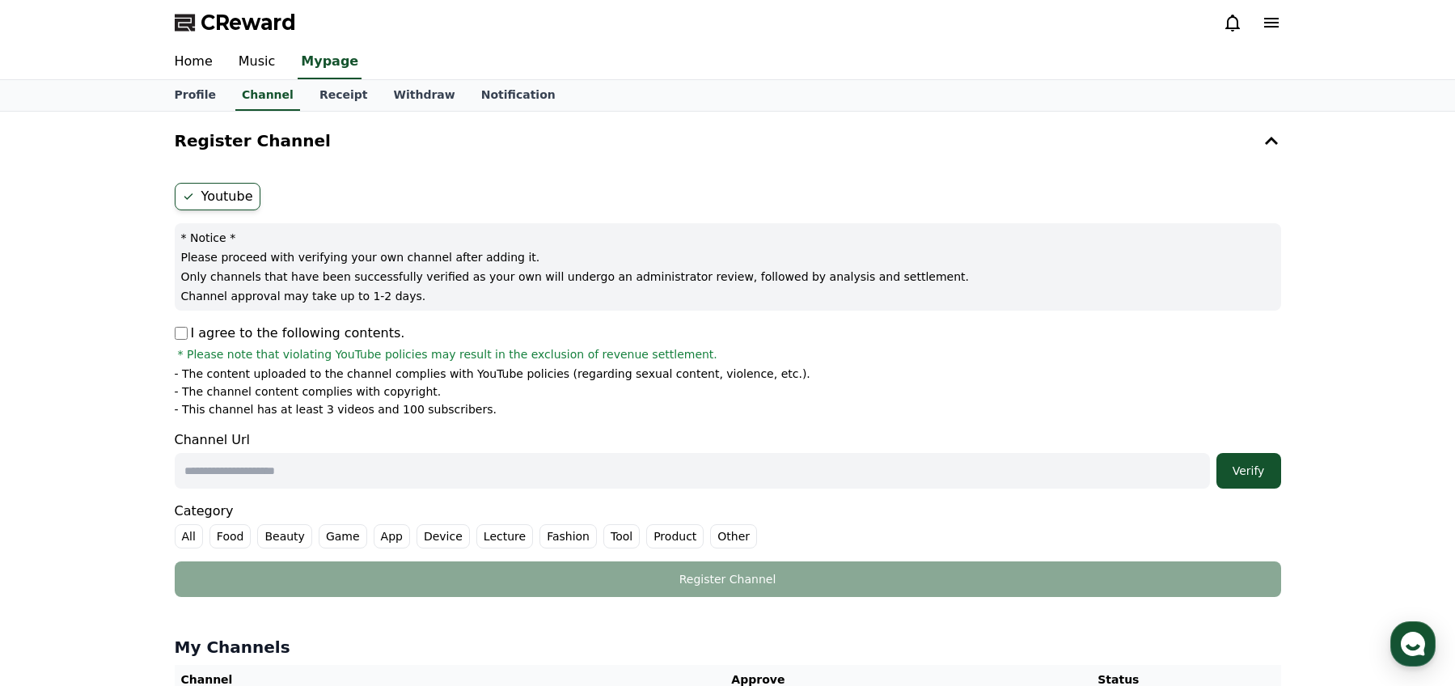
click at [201, 206] on label "Youtube" at bounding box center [218, 196] width 86 height 27
click at [172, 332] on div "Youtube * Notice * Please proceed with verifying your own channel after adding …" at bounding box center [727, 389] width 1119 height 427
click at [253, 475] on input "text" at bounding box center [692, 471] width 1035 height 36
paste input "**********"
type input "**********"
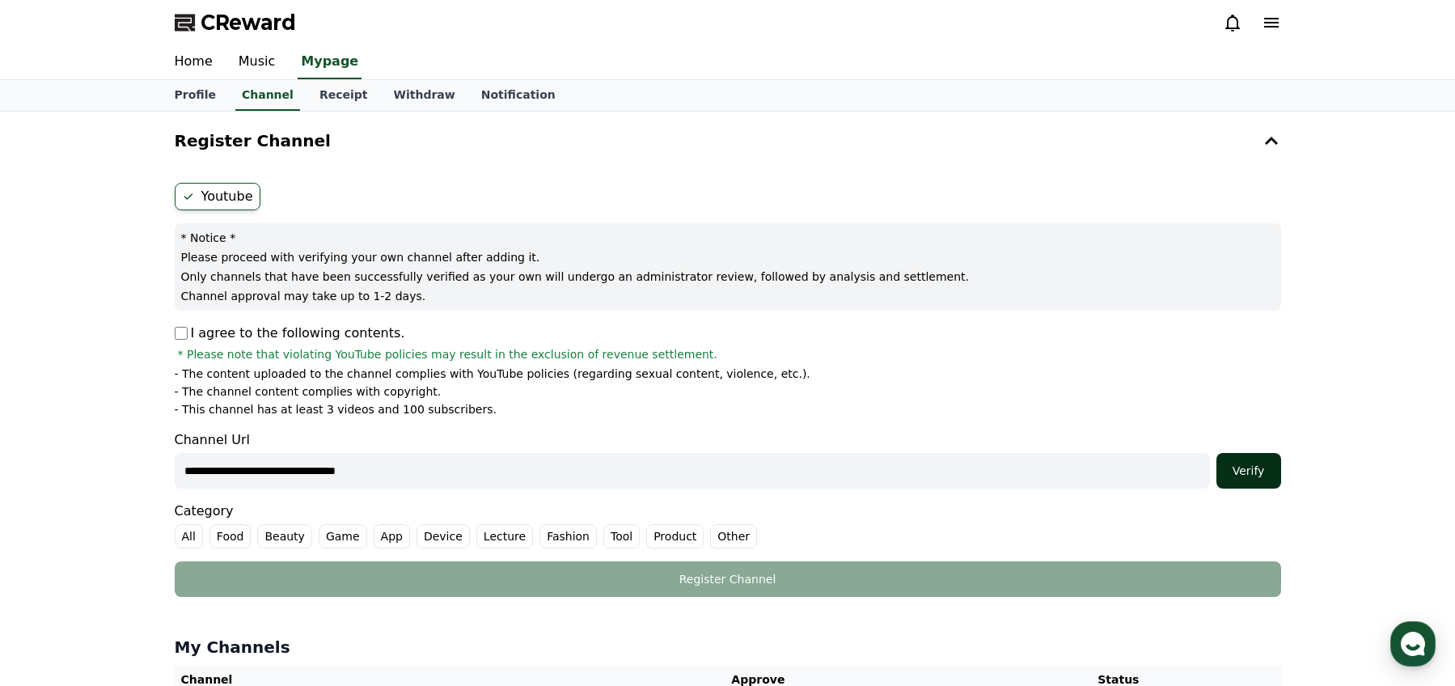
click at [1252, 480] on button "Verify" at bounding box center [1248, 471] width 65 height 36
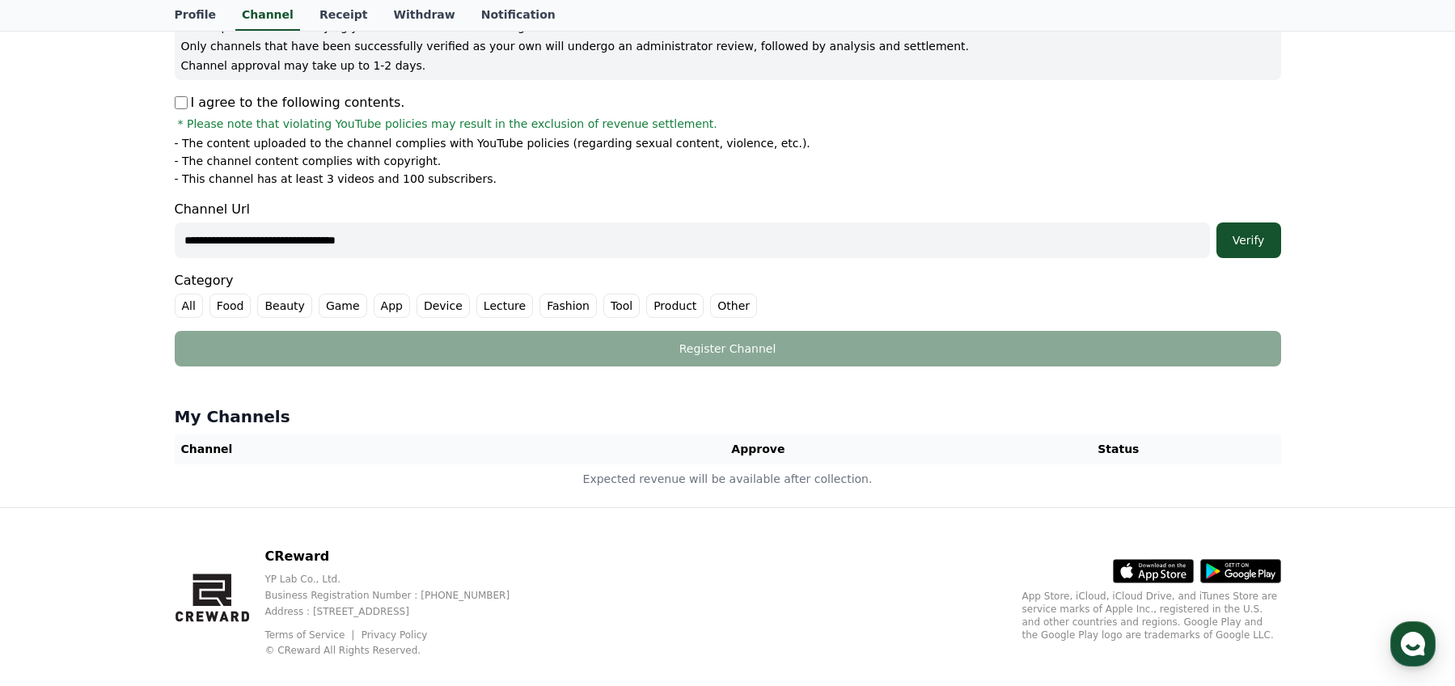
scroll to position [253, 0]
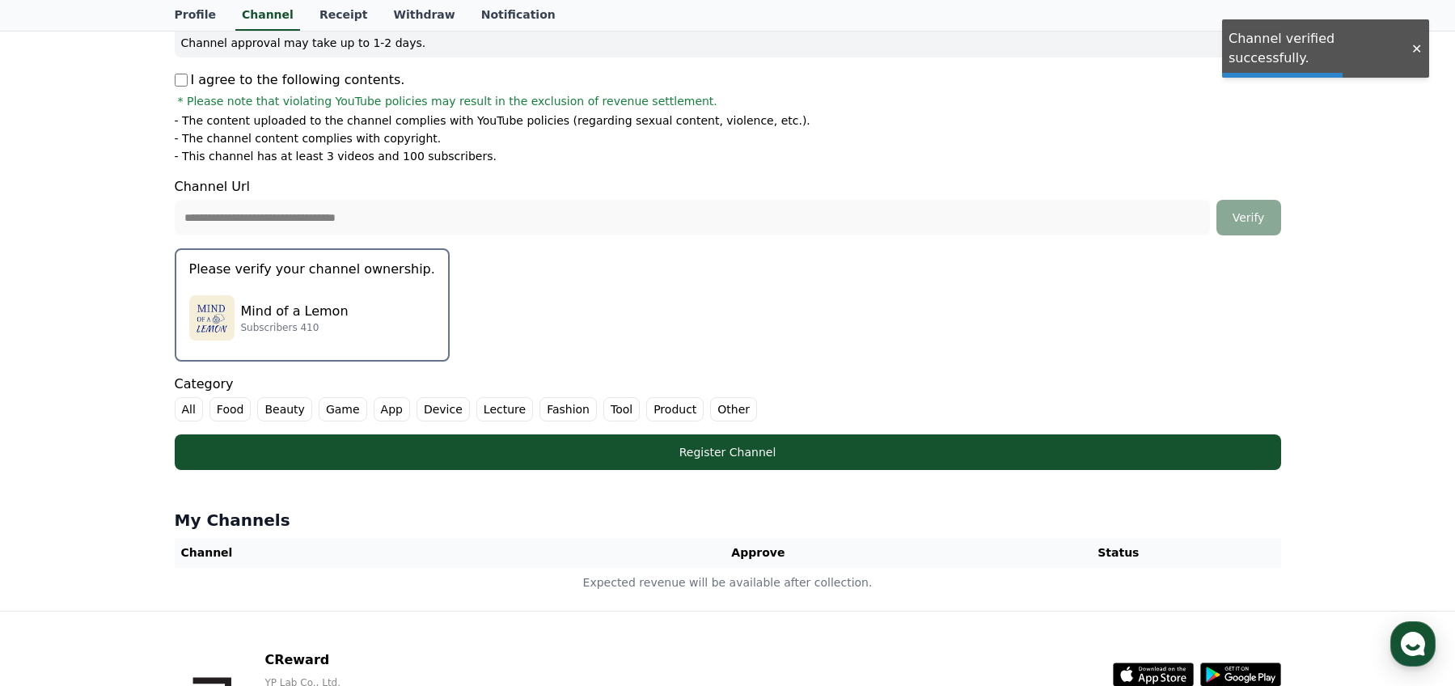
click at [347, 342] on div "Mind of a Lemon Subscribers 410" at bounding box center [312, 317] width 246 height 65
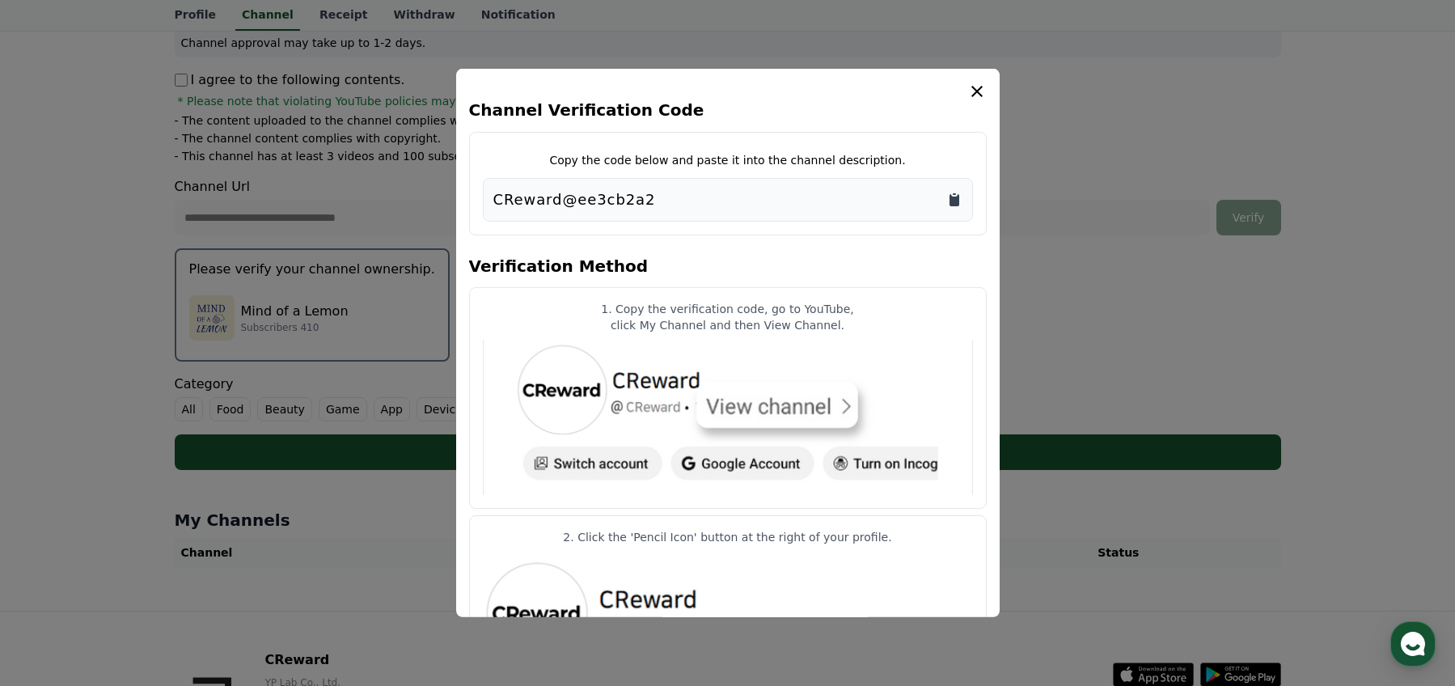
click at [956, 201] on icon "Copy to clipboard" at bounding box center [954, 200] width 10 height 12
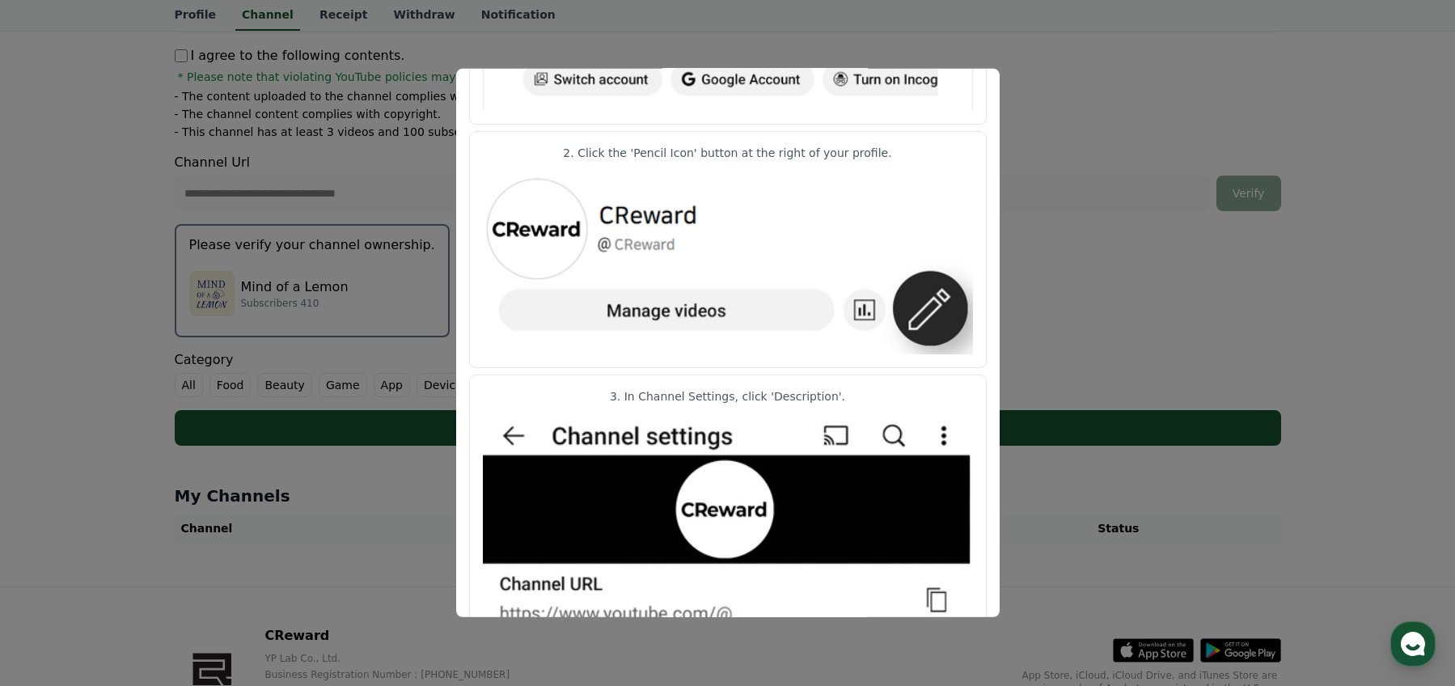
scroll to position [0, 0]
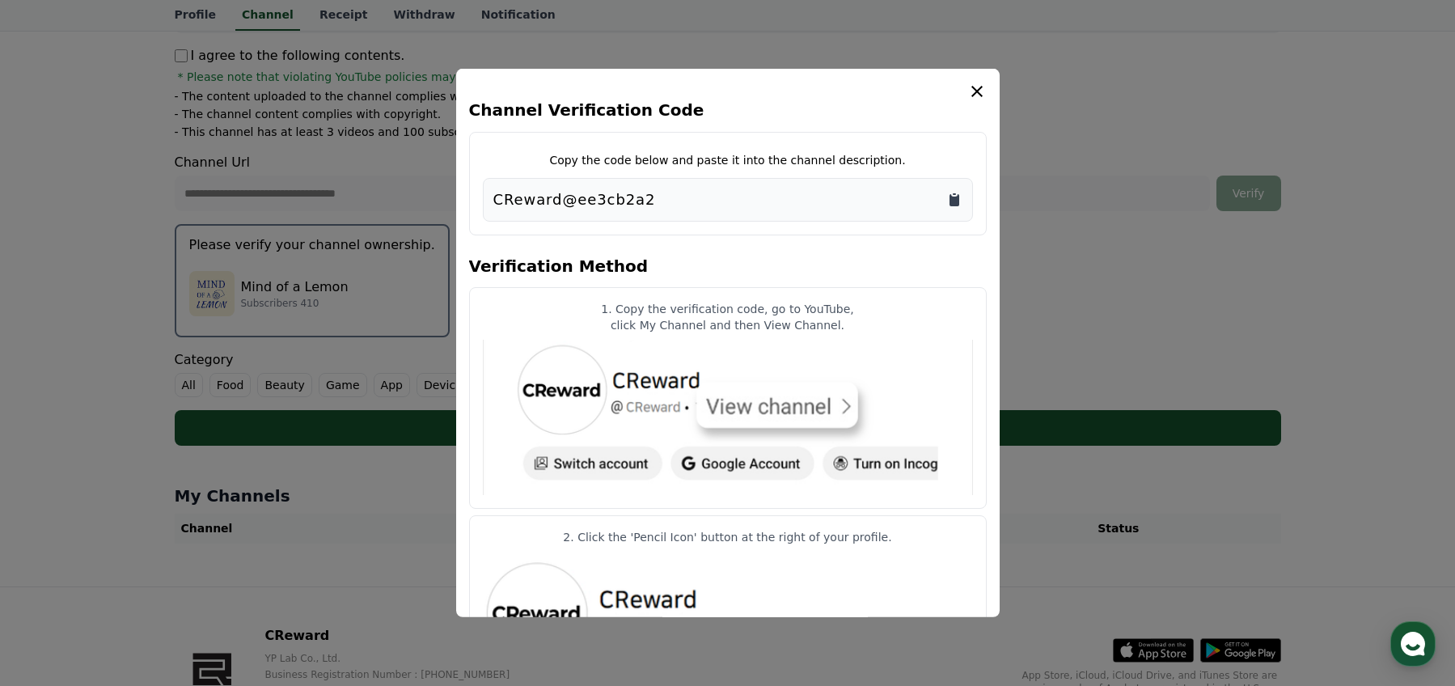
click at [955, 201] on icon "Copy to clipboard" at bounding box center [954, 200] width 10 height 12
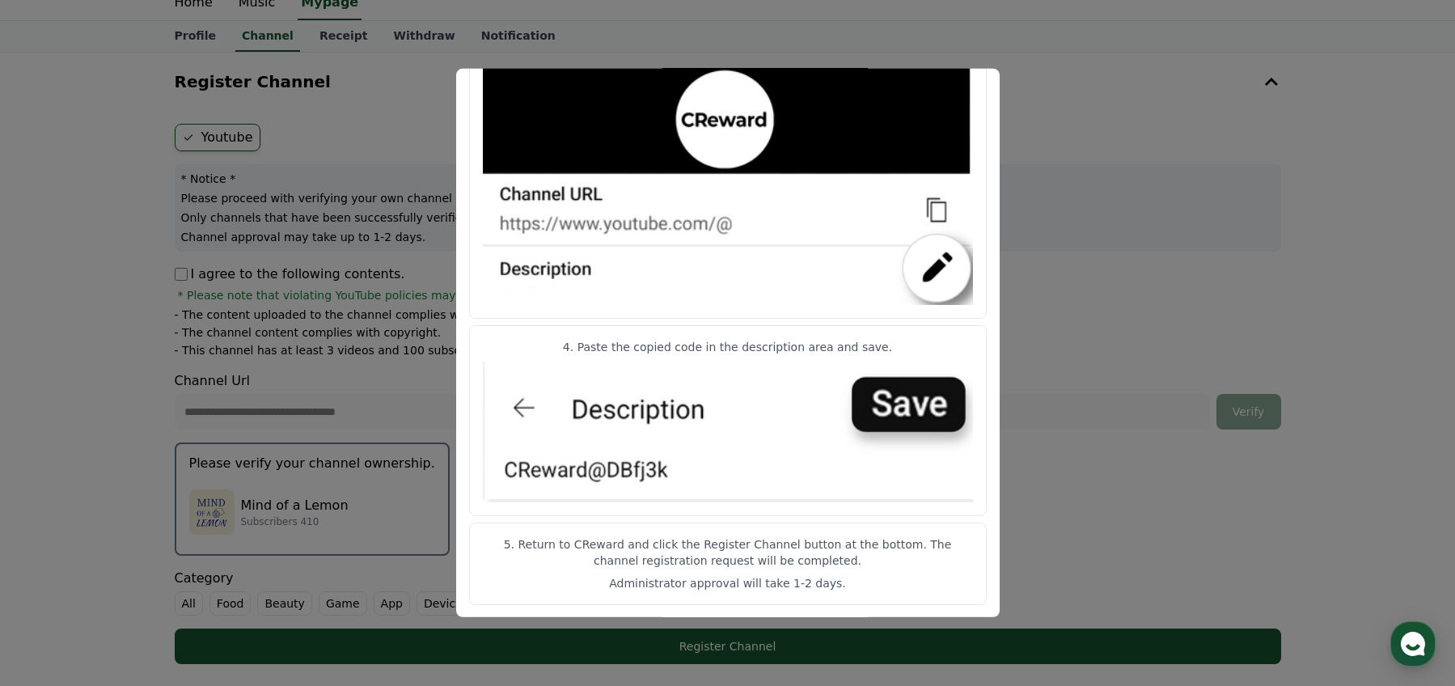
scroll to position [82, 0]
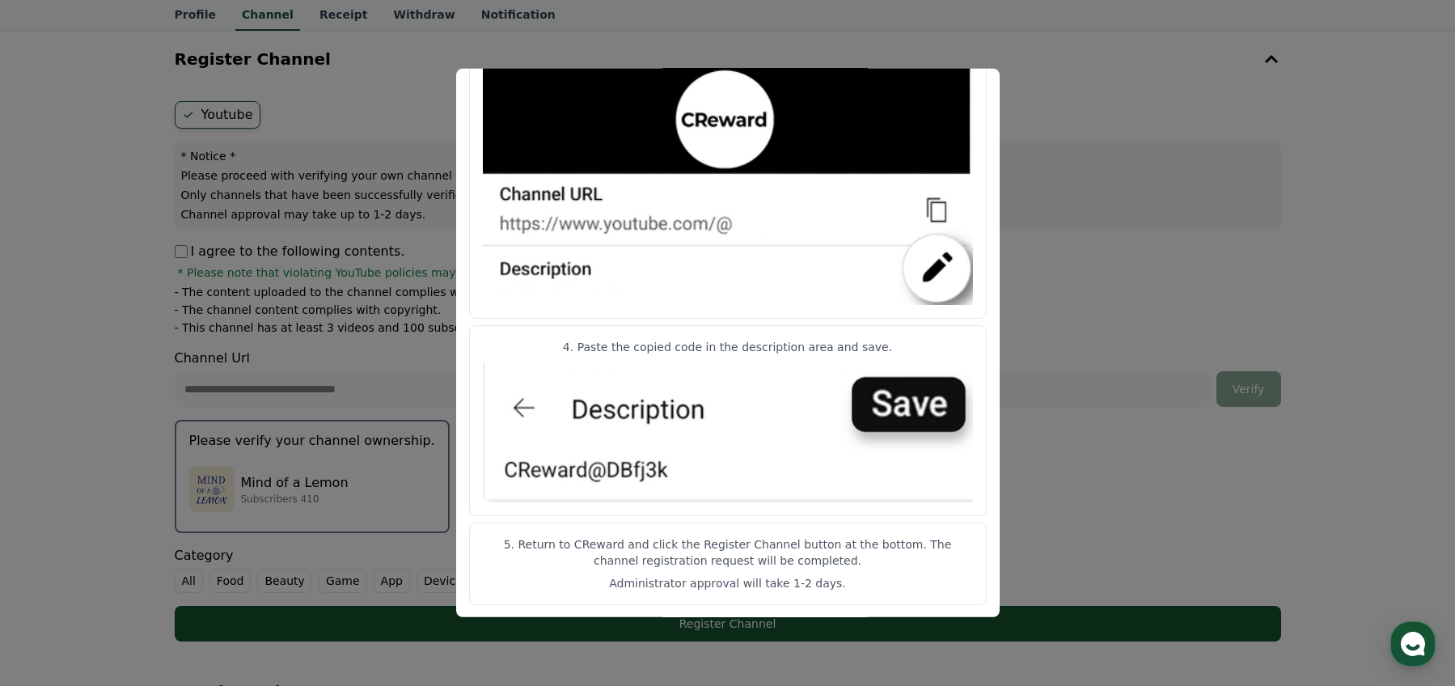
click at [1071, 482] on button "close modal" at bounding box center [727, 343] width 1455 height 686
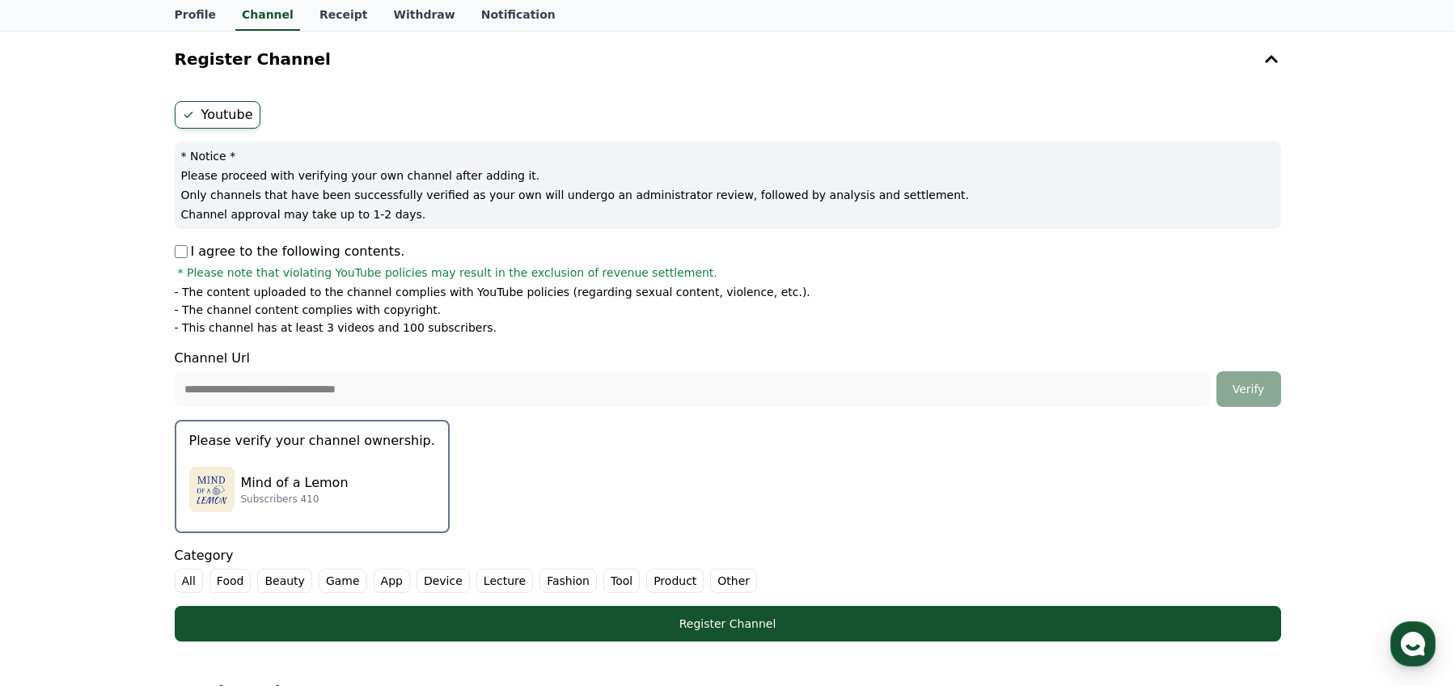
click at [185, 581] on label "All" at bounding box center [189, 580] width 28 height 24
click at [744, 576] on label "Other" at bounding box center [752, 580] width 47 height 24
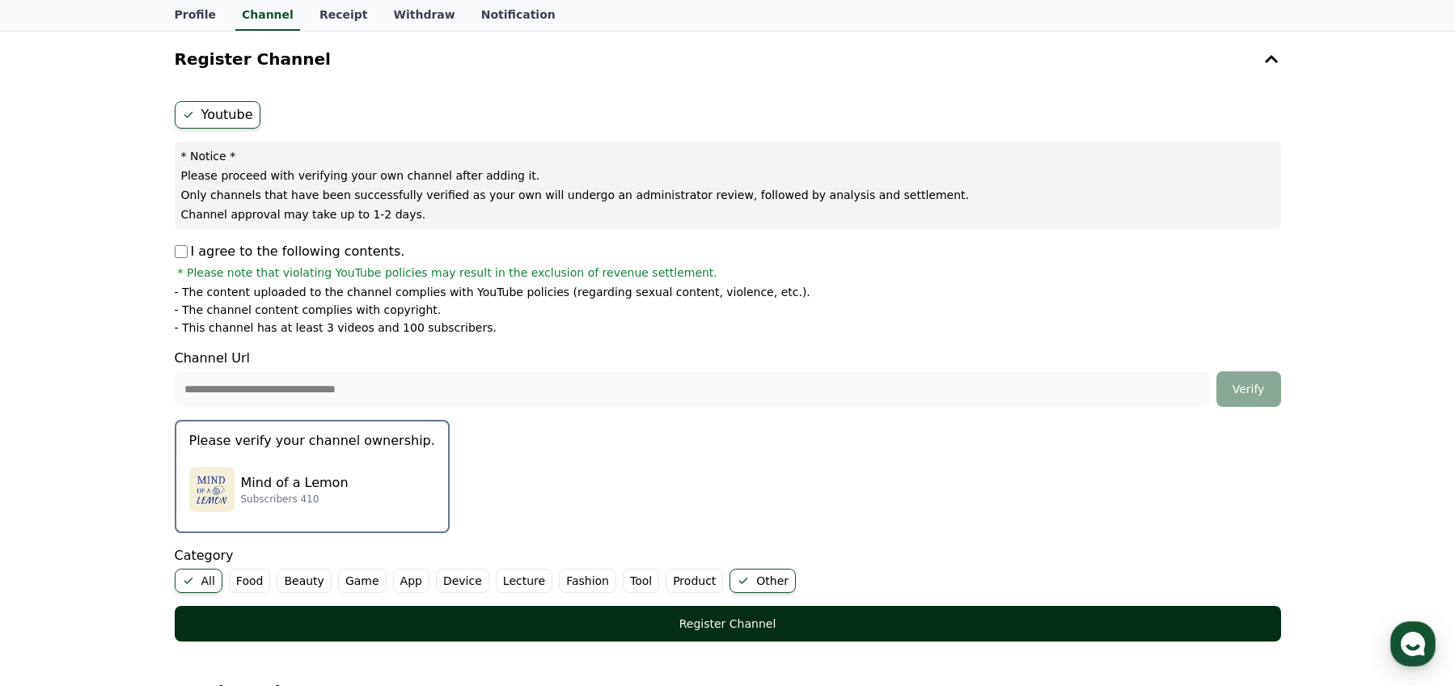
click at [708, 622] on div "Register Channel" at bounding box center [727, 623] width 1041 height 16
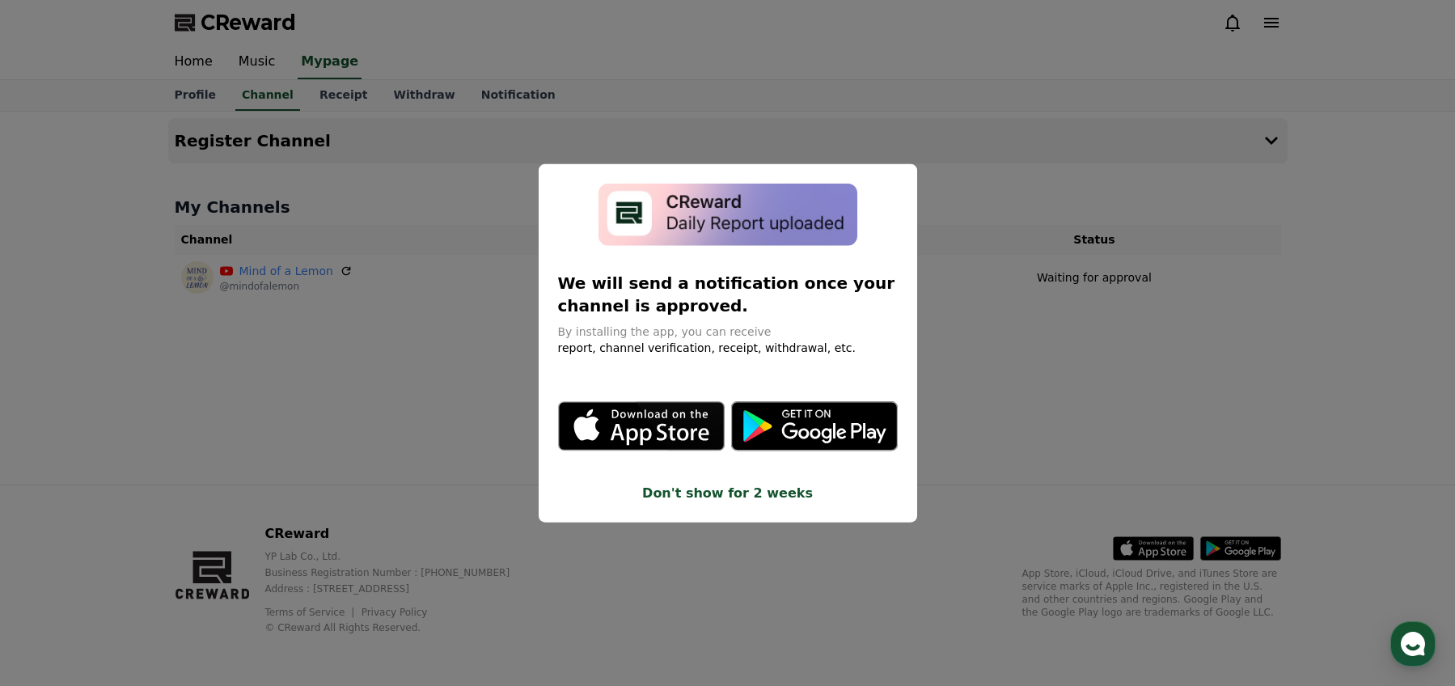
click at [490, 364] on button "close modal" at bounding box center [727, 343] width 1455 height 686
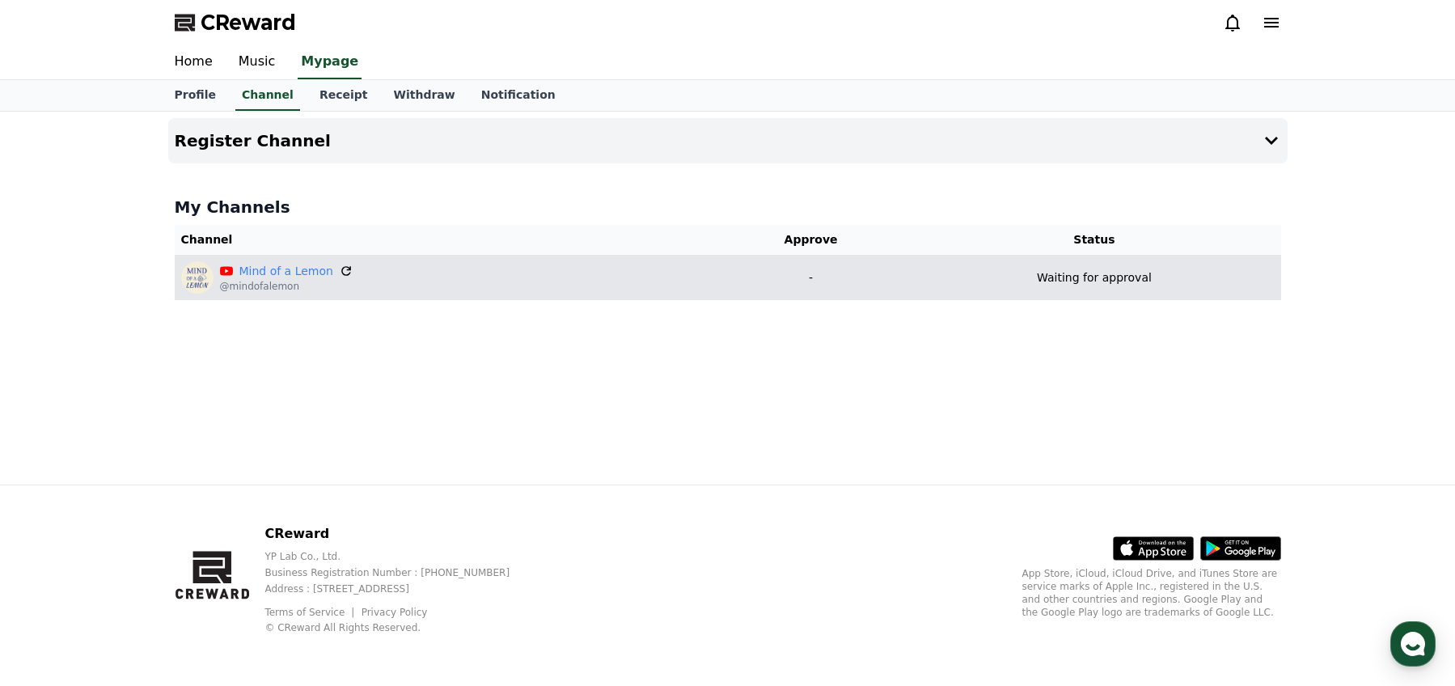
click at [341, 267] on icon at bounding box center [346, 271] width 10 height 10
